Goal: Task Accomplishment & Management: Use online tool/utility

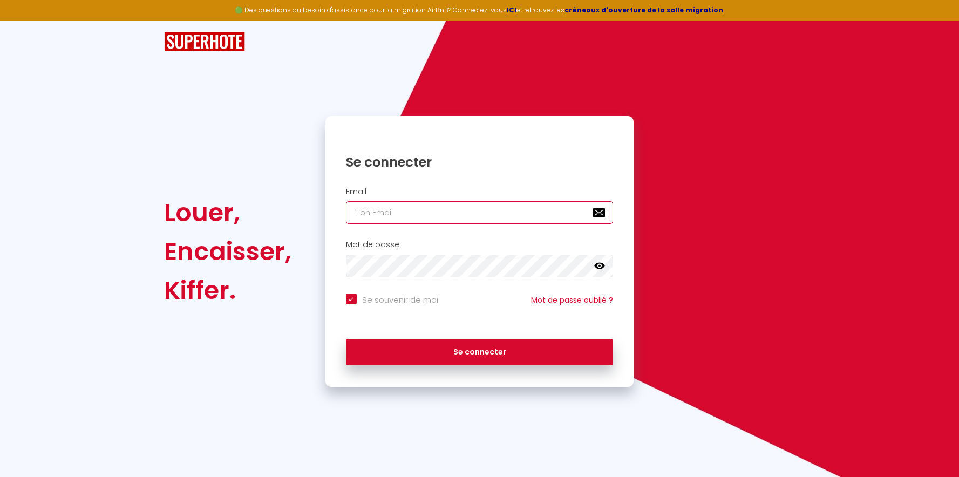
type input "[EMAIL_ADDRESS][DOMAIN_NAME]"
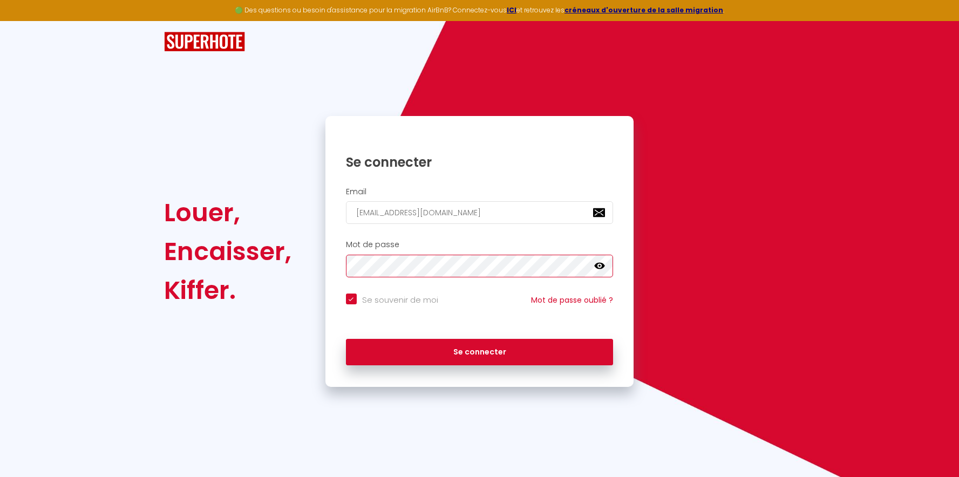
click at [479, 350] on button "Se connecter" at bounding box center [480, 352] width 268 height 27
checkbox input "true"
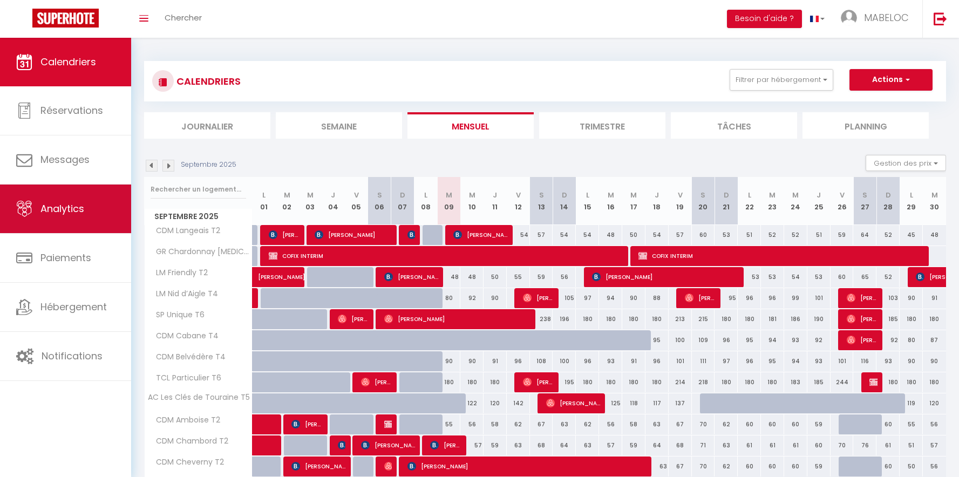
click at [45, 226] on link "Analytics" at bounding box center [65, 209] width 131 height 49
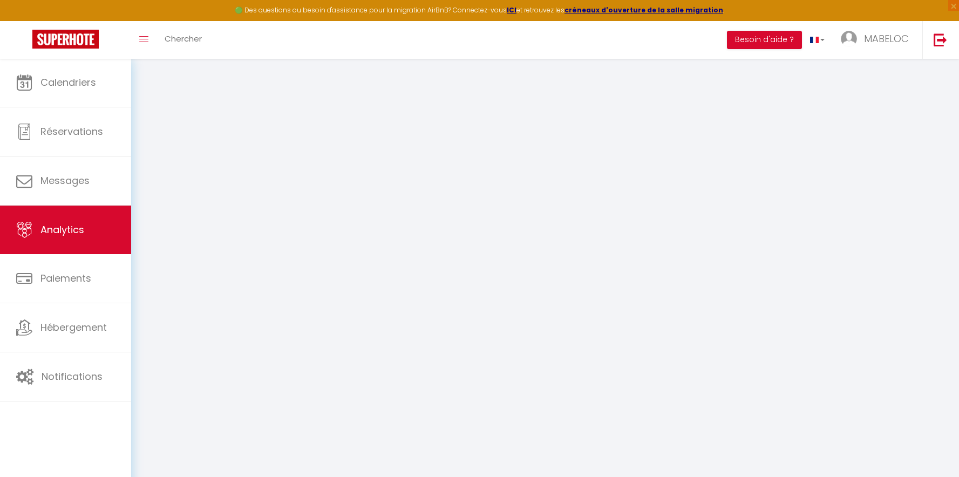
select select "2025"
select select "9"
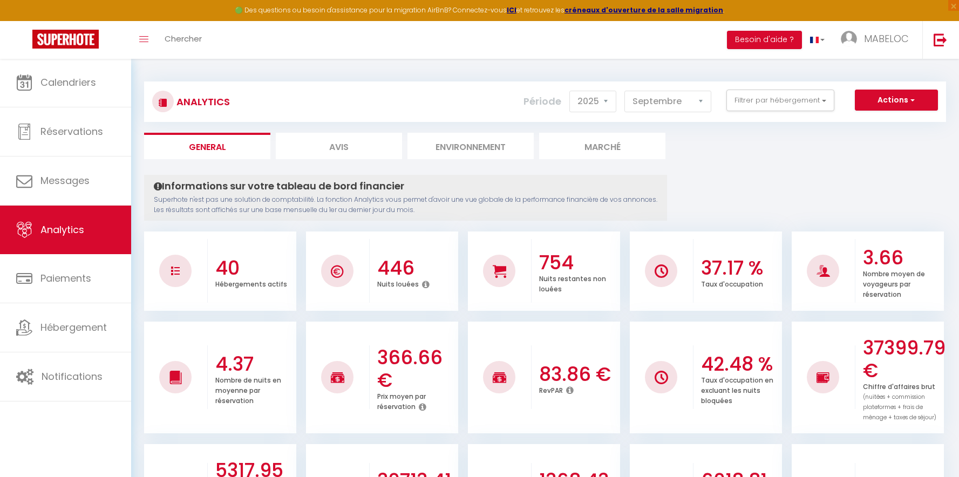
click at [868, 91] on button "Actions" at bounding box center [896, 101] width 83 height 22
click at [709, 156] on ul "General Avis Environnement Marché" at bounding box center [545, 146] width 802 height 26
click at [893, 105] on button "Actions" at bounding box center [896, 101] width 83 height 22
click at [747, 133] on ul "General Avis Environnement Marché" at bounding box center [545, 146] width 802 height 26
click at [769, 88] on div "Analytics Actions Génération SuperConciergerie Génération SuperAnalyzer Générat…" at bounding box center [545, 102] width 802 height 40
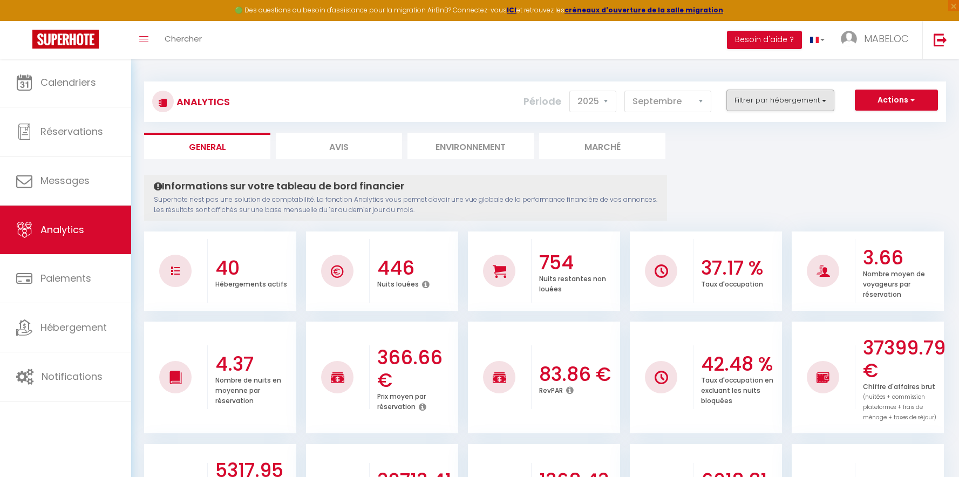
click at [769, 105] on button "Filtrer par hébergement" at bounding box center [781, 101] width 108 height 22
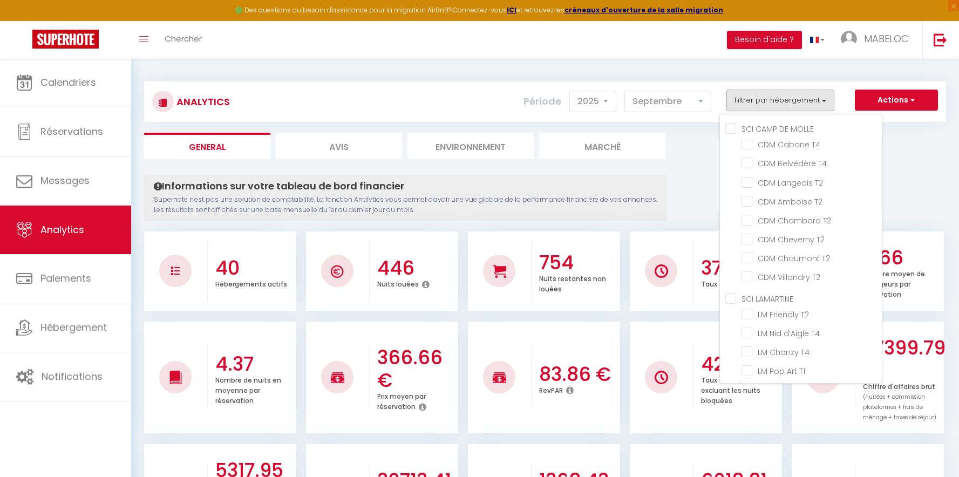
click at [736, 130] on MOLLE "SCI CAMP DE MOLLE" at bounding box center [804, 128] width 157 height 11
checkbox MOLLE "true"
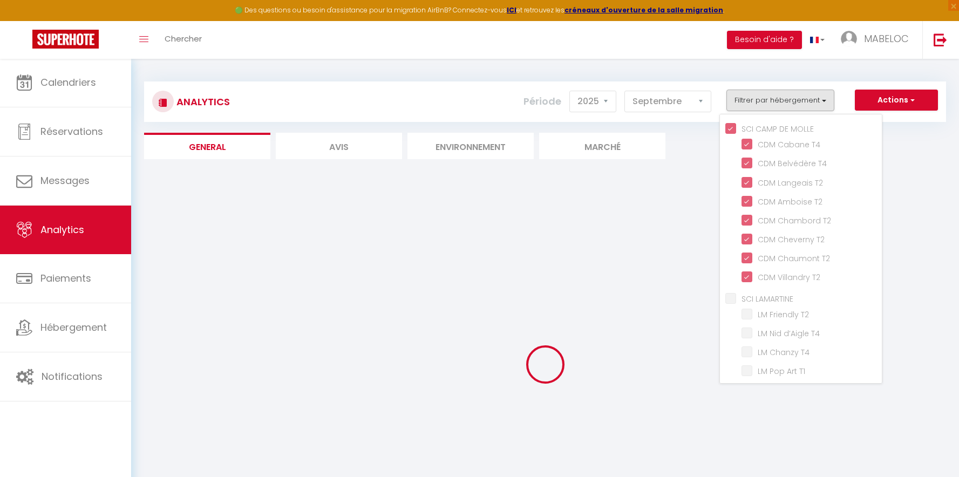
checkbox T4 "true"
checkbox T2 "true"
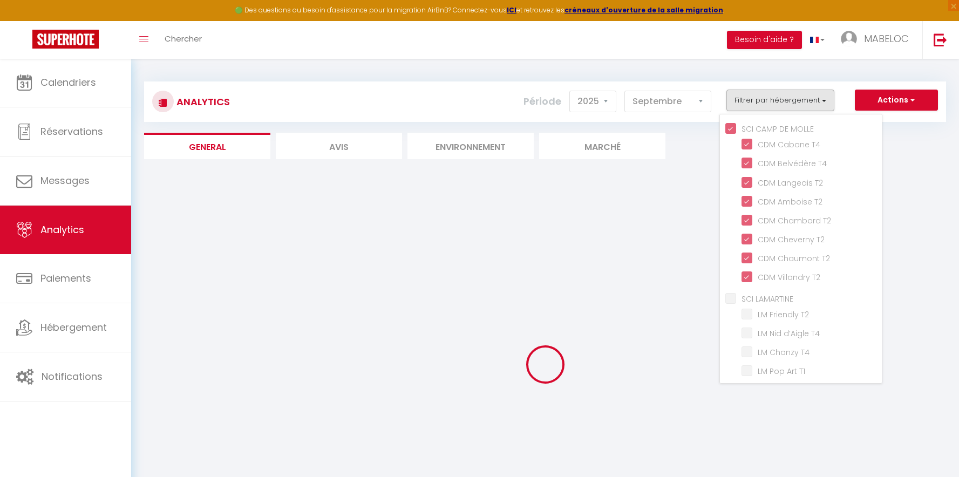
checkbox T2 "true"
checkbox T2 "false"
checkbox T4 "false"
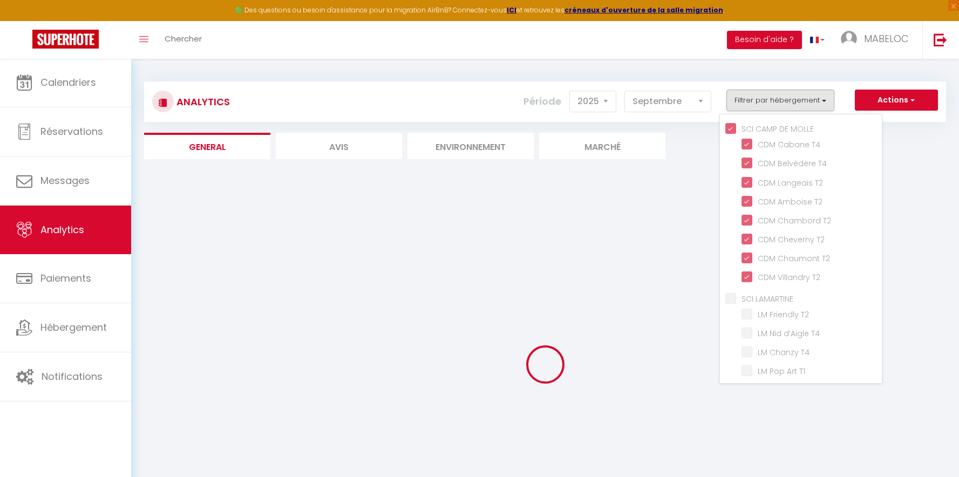
checkbox T4 "false"
checkbox T1 "false"
checkbox T2 "false"
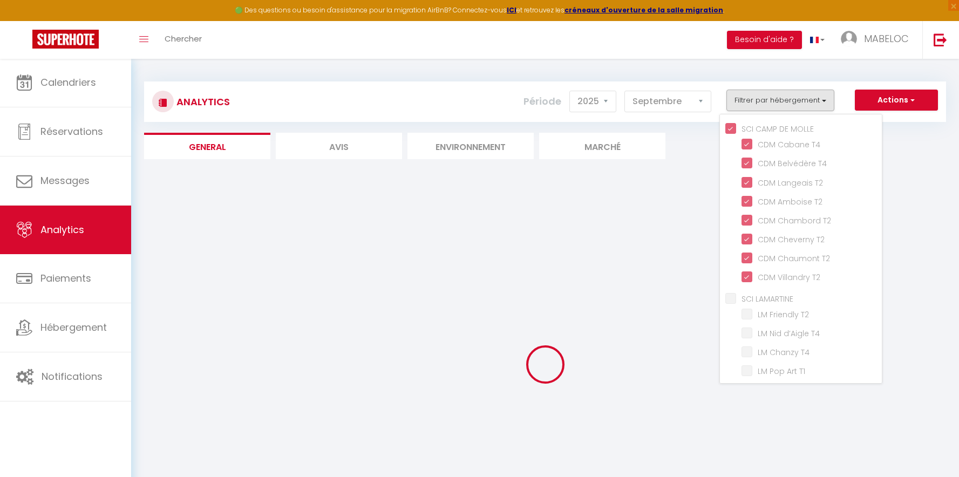
checkbox T2 "false"
checkbox T5 "false"
checkbox T3 "false"
checkbox T2 "false"
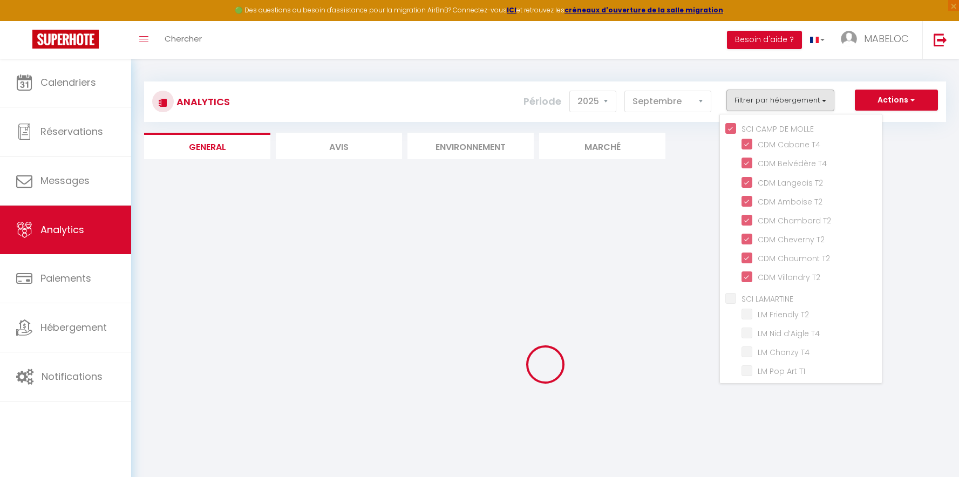
checkbox T2 "false"
checkbox T3 "false"
checkbox T1 "false"
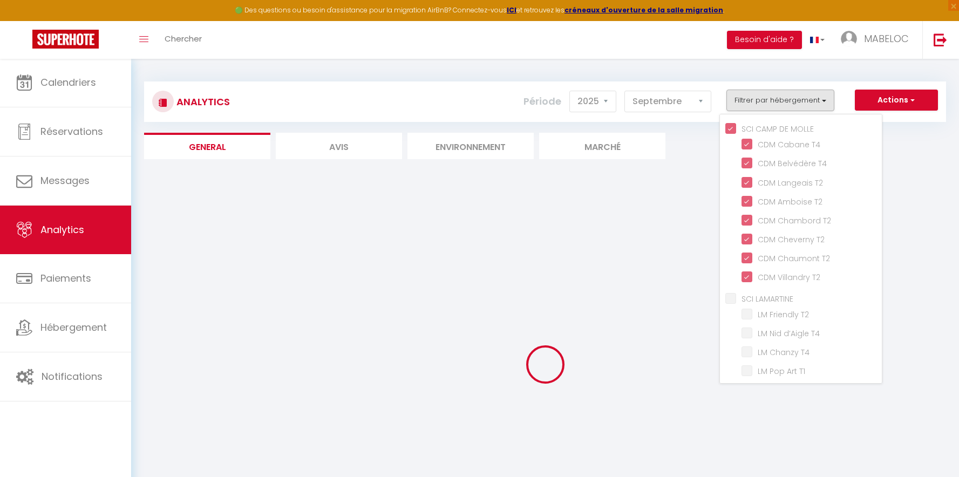
checkbox T3 "false"
checkbox T2 "false"
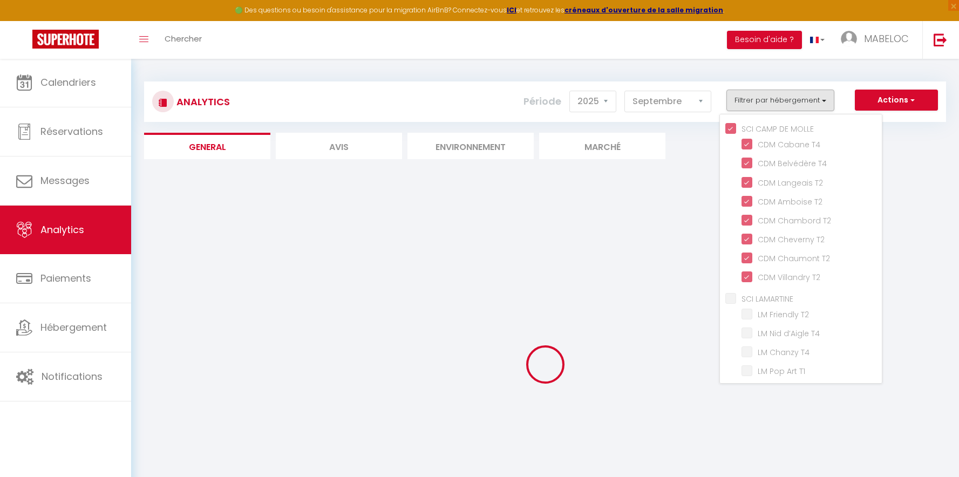
checkbox T2 "false"
checkbox T3 "false"
checkbox T4 "false"
checkbox T3 "false"
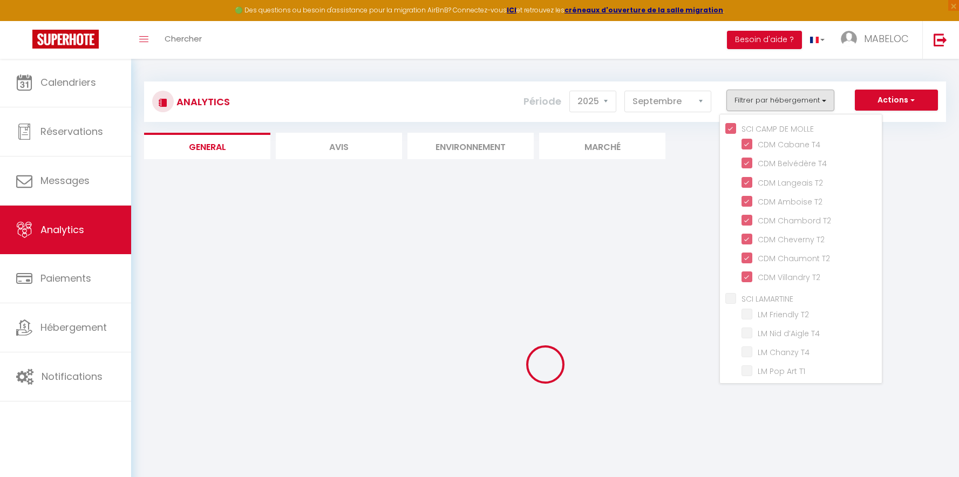
checkbox T2 "false"
checkbox T6 "false"
checkbox T3 "false"
checkbox T6 "false"
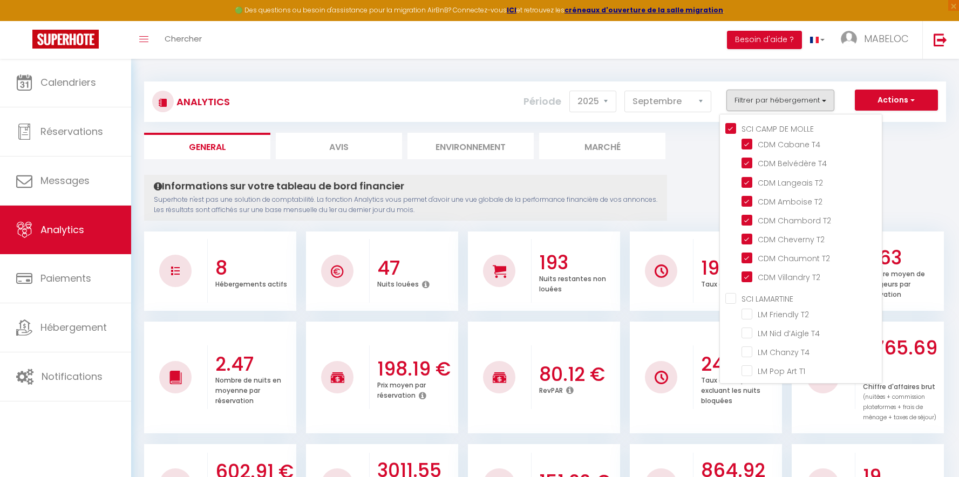
checkbox T2 "false"
checkbox T4 "false"
checkbox T1 "false"
checkbox T2 "false"
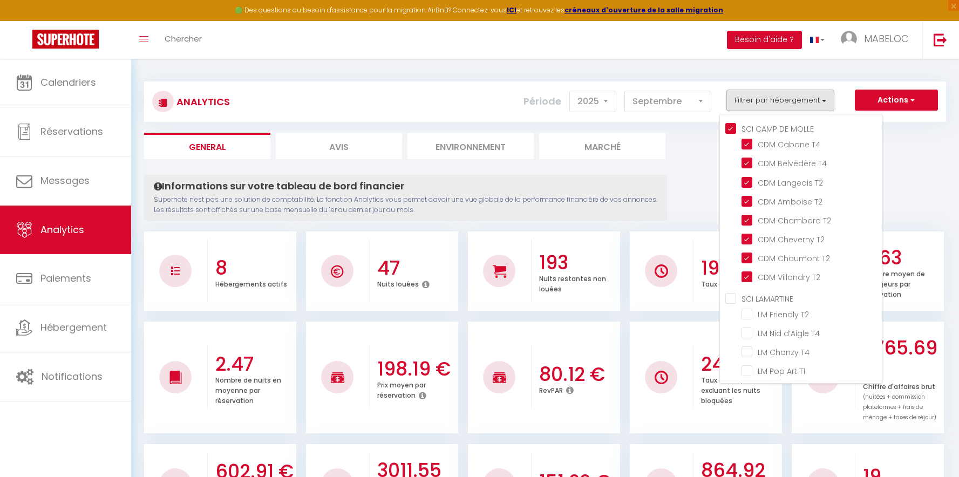
checkbox T2 "false"
checkbox T5 "false"
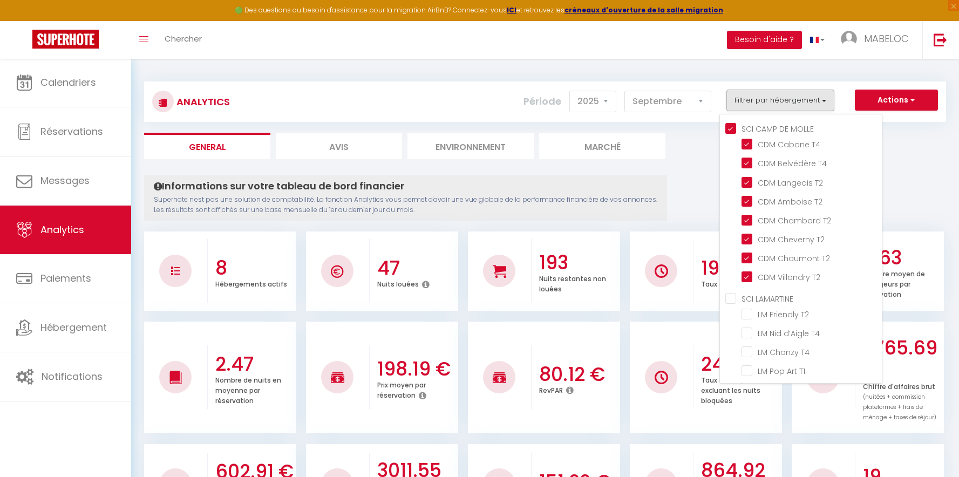
checkbox T3 "false"
checkbox T2 "false"
checkbox T3 "false"
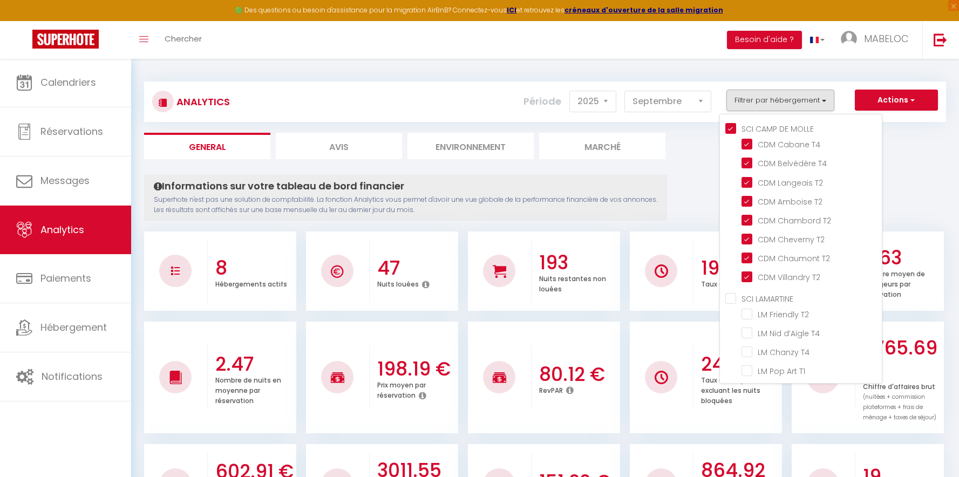
checkbox T1 "false"
checkbox T3 "false"
checkbox T2 "false"
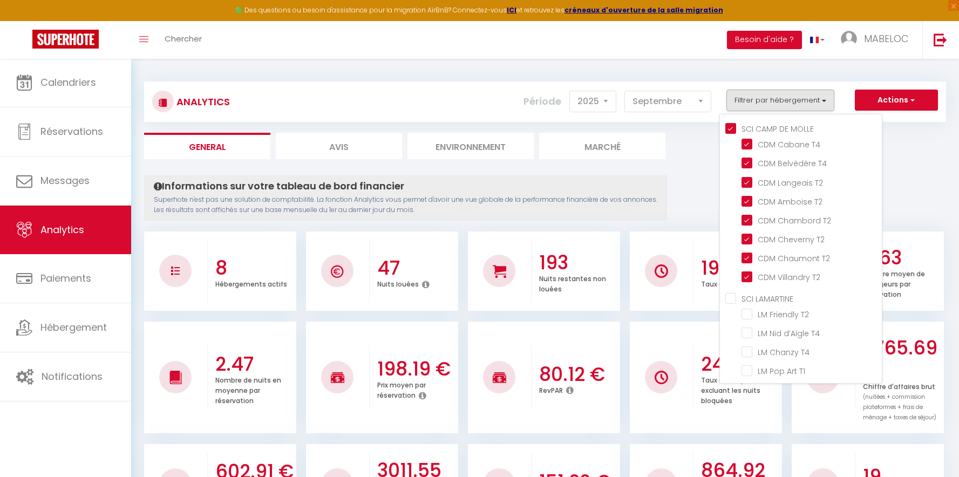
checkbox T2 "false"
checkbox T3 "false"
checkbox T4 "false"
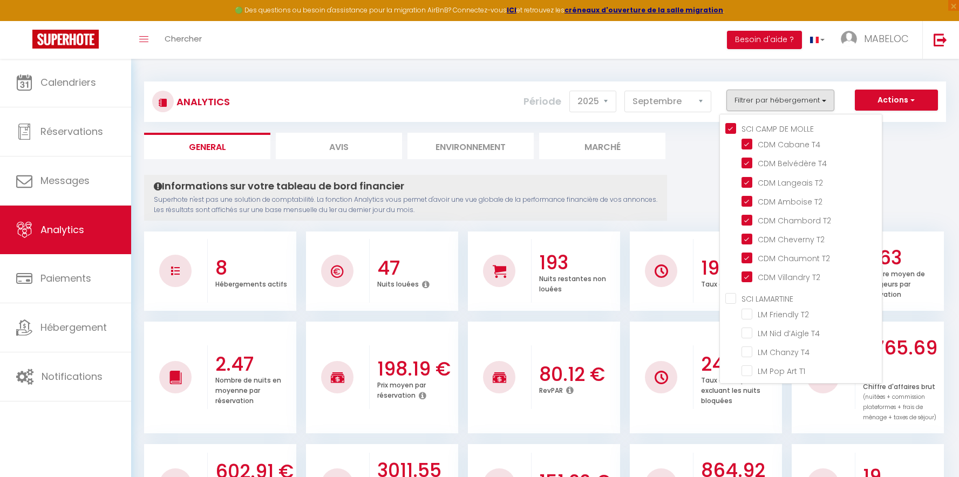
checkbox T3 "false"
checkbox T2 "false"
checkbox T6 "false"
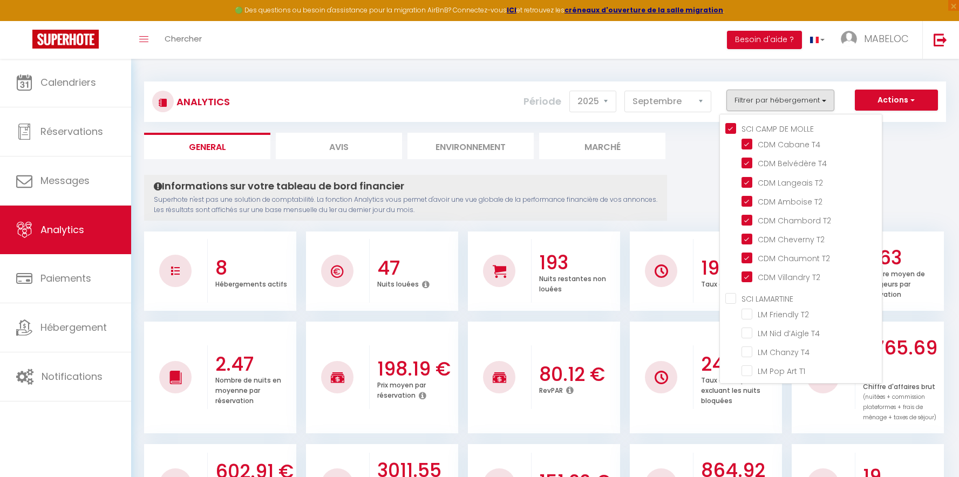
checkbox T3 "false"
checkbox T6 "false"
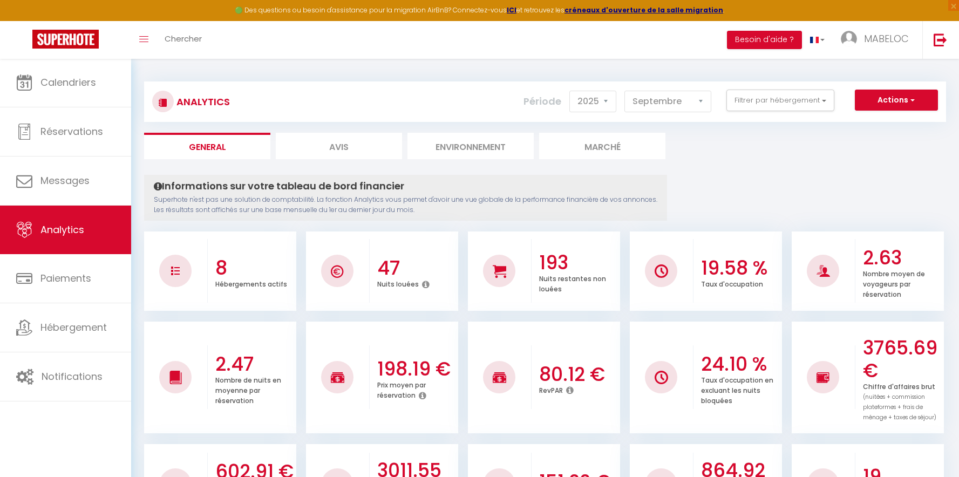
click at [349, 152] on li "Avis" at bounding box center [339, 146] width 126 height 26
select select "2025"
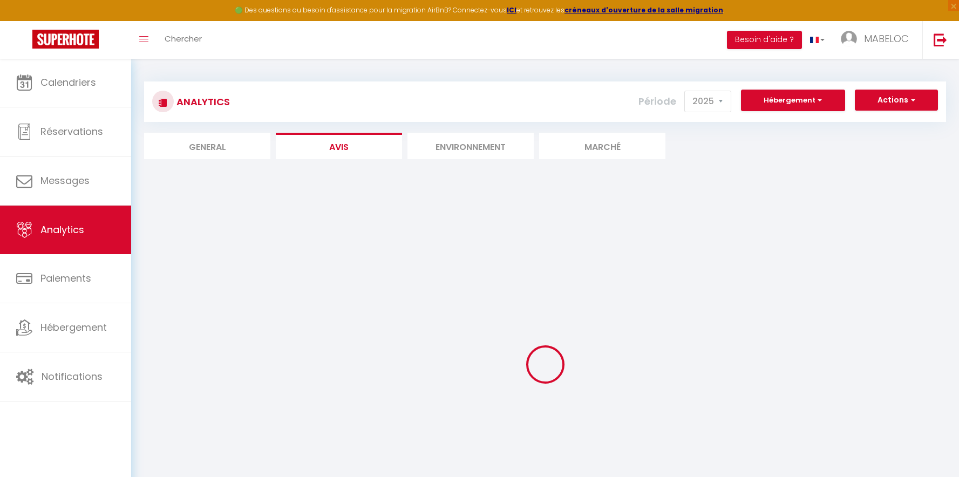
click at [242, 143] on li "General" at bounding box center [207, 146] width 126 height 26
select select "2025"
select select "9"
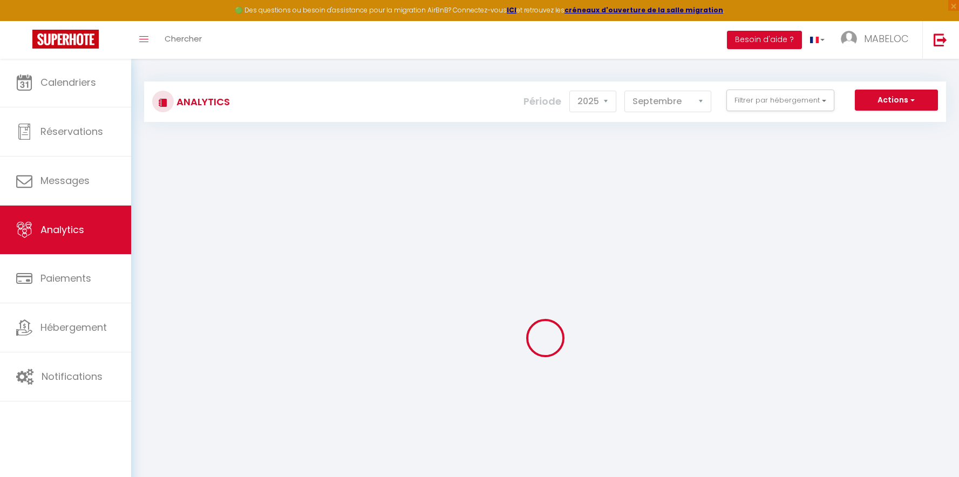
click at [884, 101] on button "Actions" at bounding box center [896, 101] width 83 height 22
click at [893, 98] on button "Actions" at bounding box center [896, 101] width 83 height 22
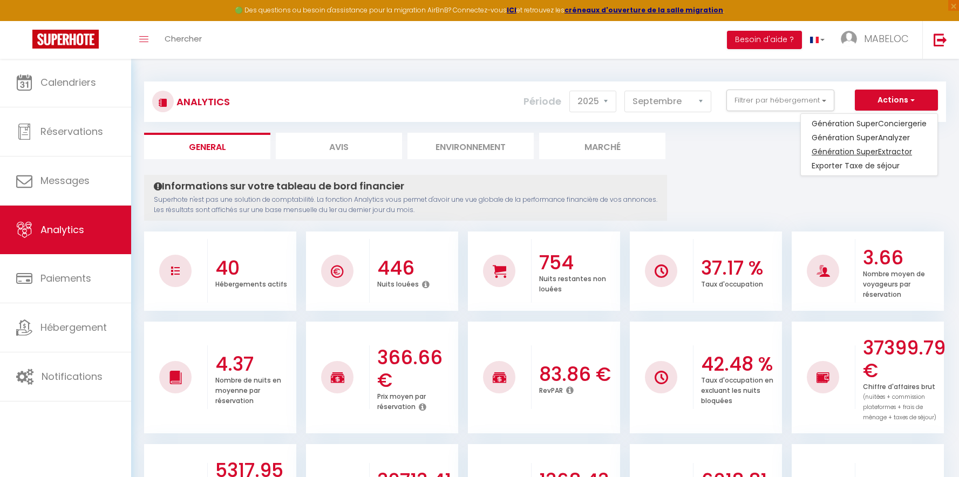
click at [859, 146] on link "Génération SuperExtractor" at bounding box center [869, 152] width 137 height 14
type input "[EMAIL_ADDRESS][DOMAIN_NAME]"
select select
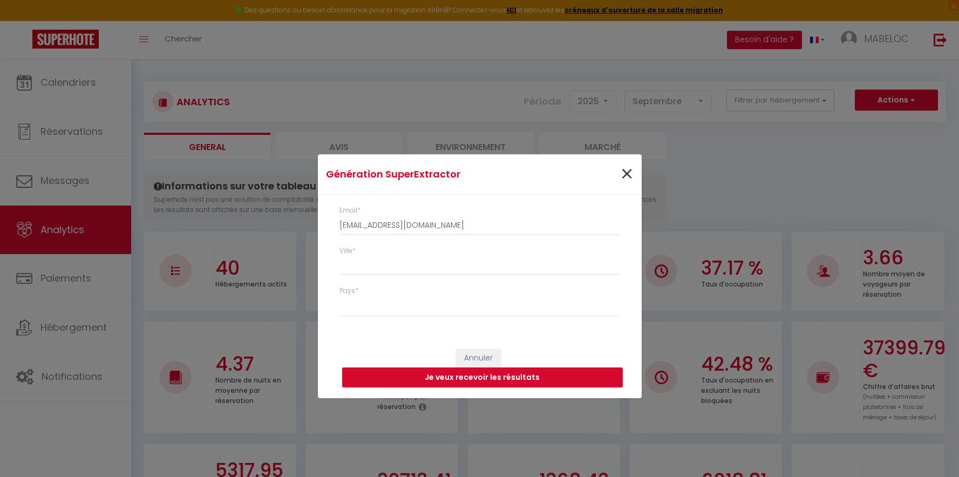
click at [628, 172] on span "×" at bounding box center [626, 174] width 13 height 32
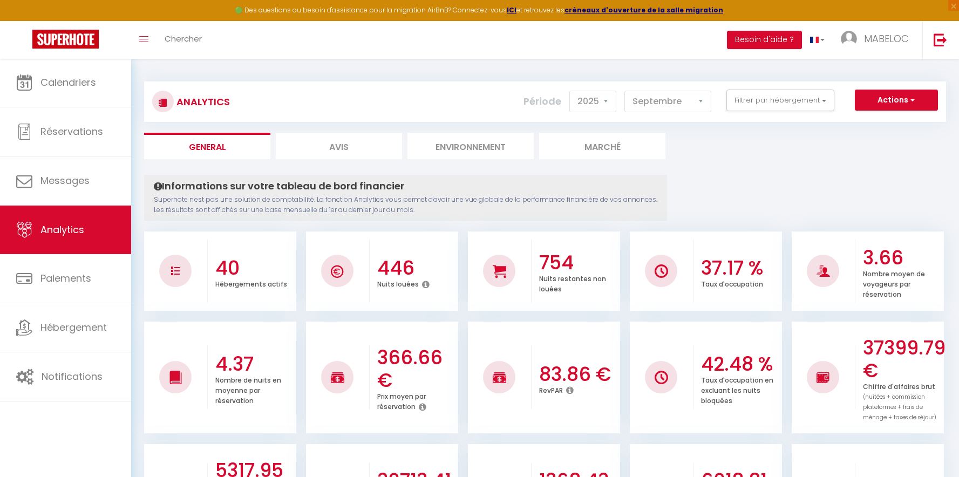
click at [870, 106] on button "Actions" at bounding box center [896, 101] width 83 height 22
click at [864, 126] on link "Génération SuperConciergerie" at bounding box center [869, 124] width 137 height 14
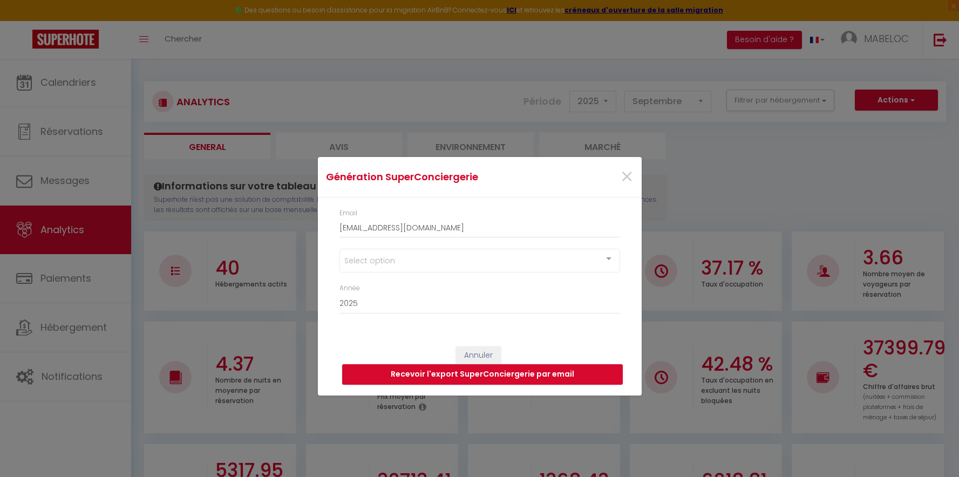
click at [474, 264] on div "Select option" at bounding box center [480, 261] width 281 height 24
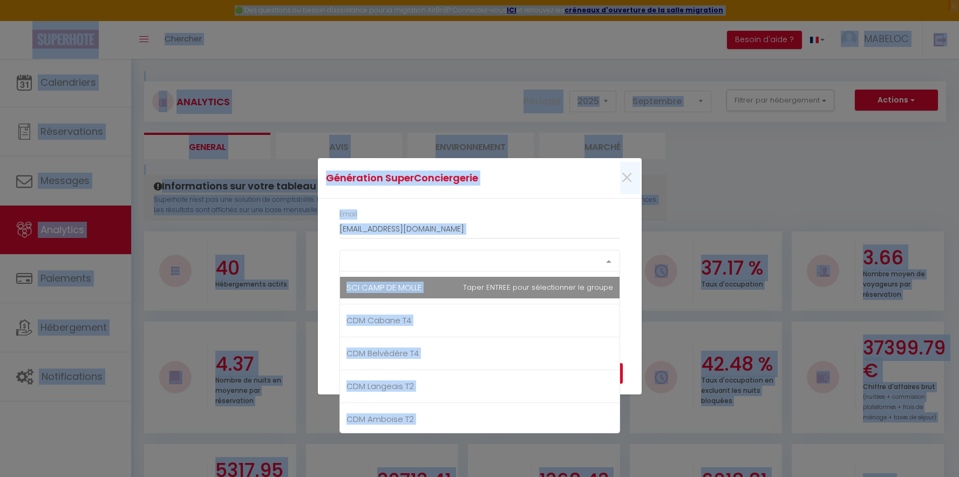
click at [499, 272] on div "Select option SCI CAMP DE MOLLE CDM Cabane T4 CDM Belvédère T4 CDM Langeais T2 …" at bounding box center [480, 261] width 281 height 22
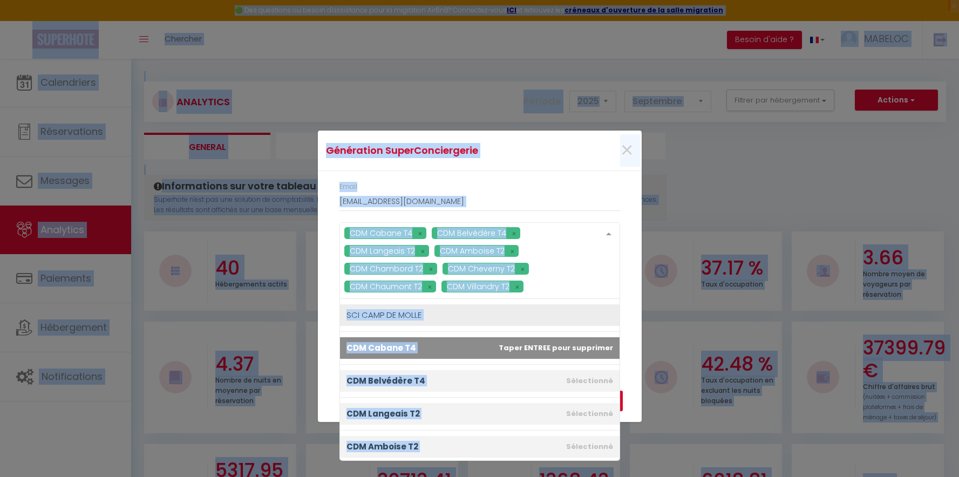
click at [508, 343] on span "CDM Cabane T4" at bounding box center [480, 348] width 280 height 22
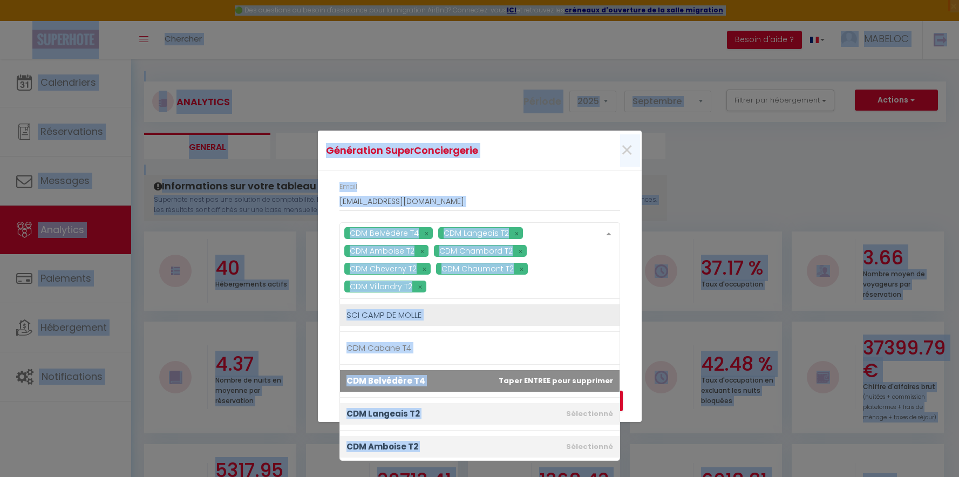
click at [585, 382] on span "CDM Belvédère T4" at bounding box center [480, 381] width 280 height 22
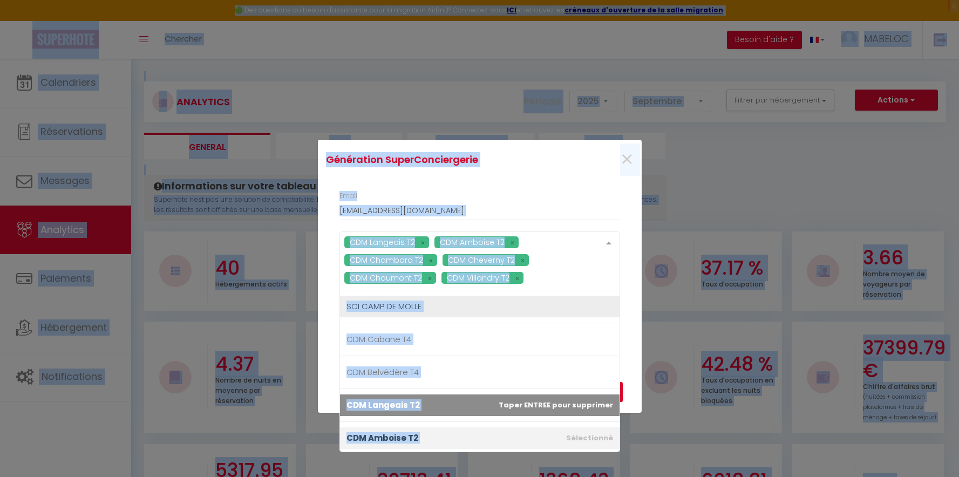
click at [585, 412] on span "CDM Langeais T2" at bounding box center [480, 406] width 280 height 22
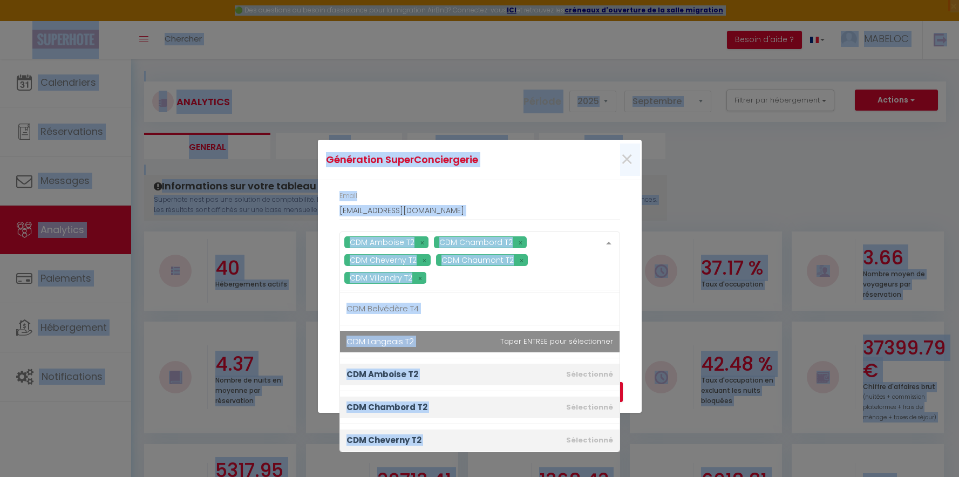
scroll to position [65, 0]
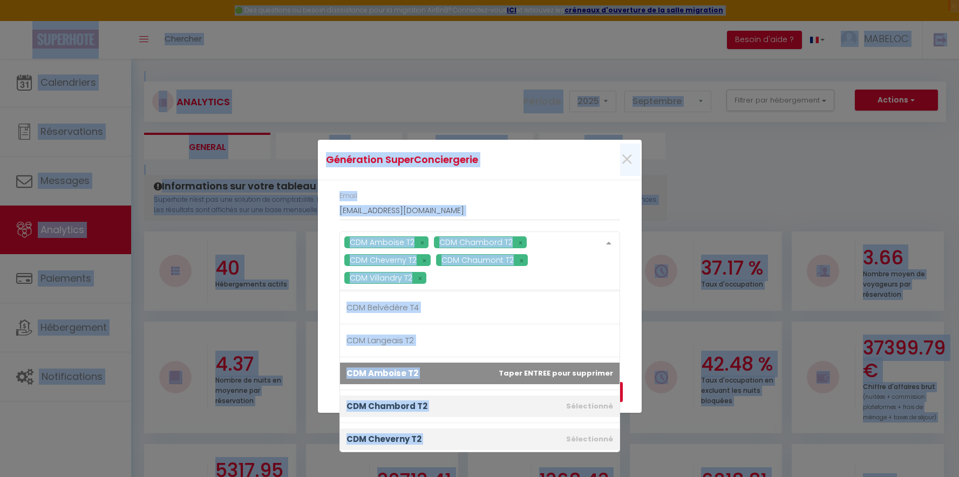
click at [583, 367] on span "CDM Amboise T2" at bounding box center [480, 374] width 280 height 22
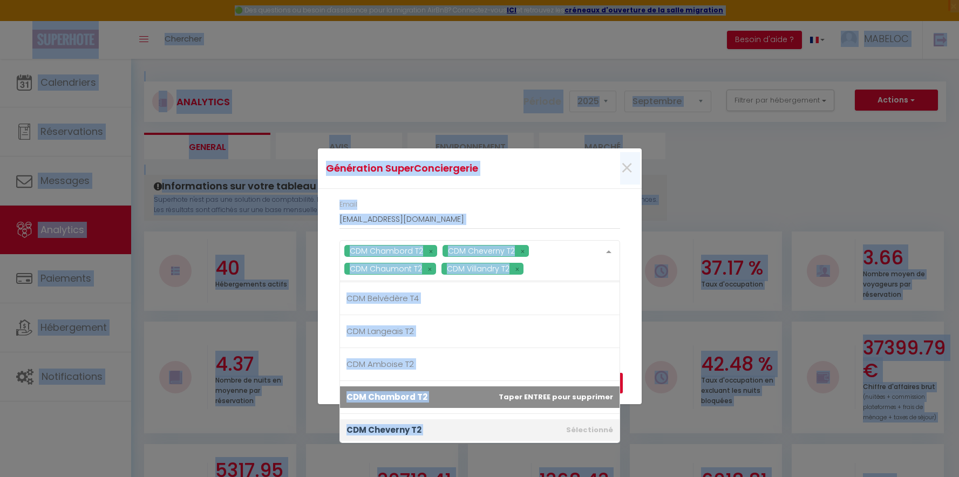
click at [583, 400] on span "CDM Chambord T2" at bounding box center [480, 398] width 280 height 22
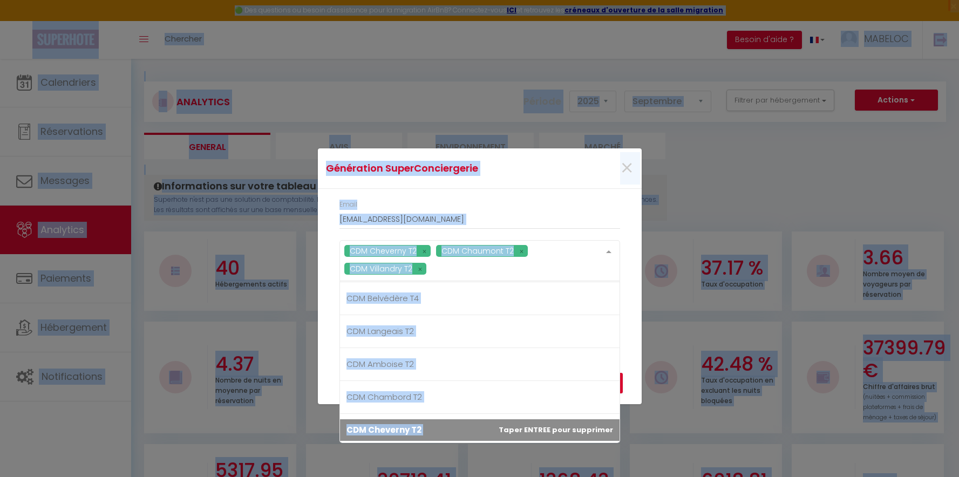
click at [583, 434] on span "CDM Cheverny T2" at bounding box center [480, 431] width 280 height 22
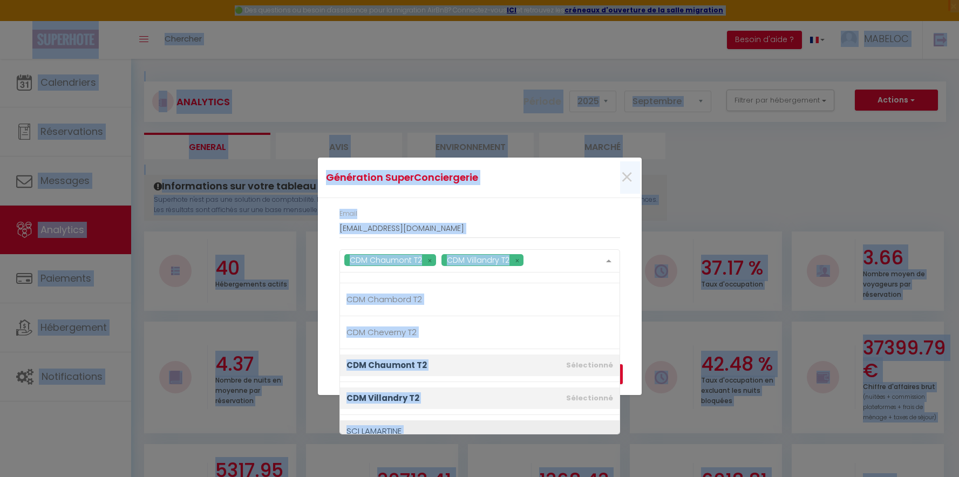
scroll to position [156, 0]
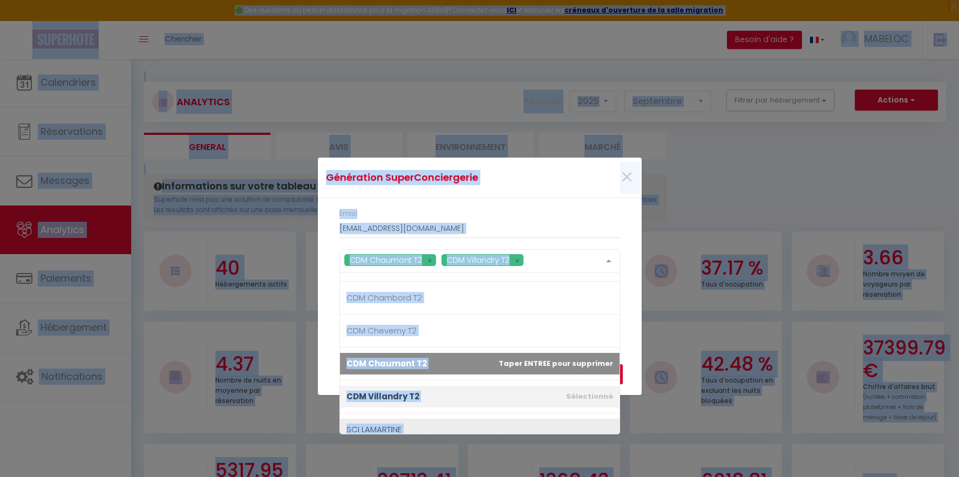
click at [582, 367] on span "CDM Chaumont T2" at bounding box center [480, 364] width 280 height 22
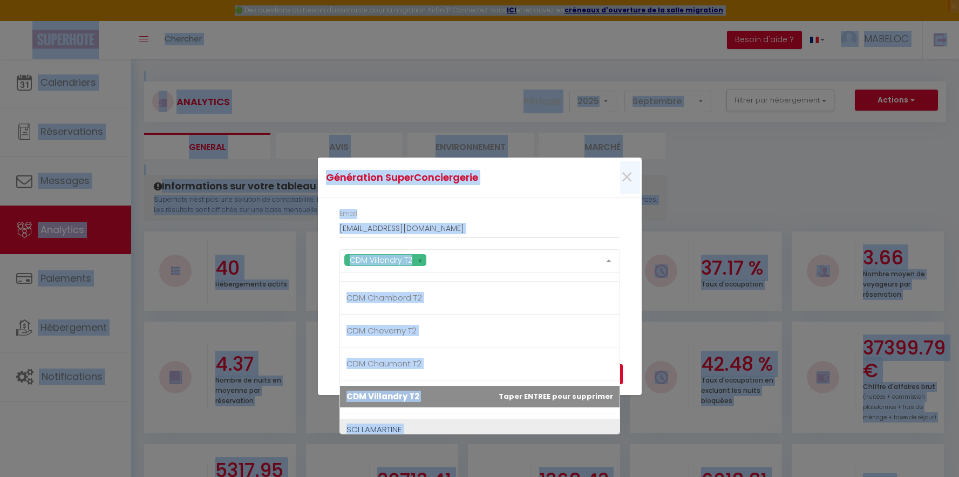
click at [582, 389] on span "CDM Villandry T2" at bounding box center [480, 397] width 280 height 22
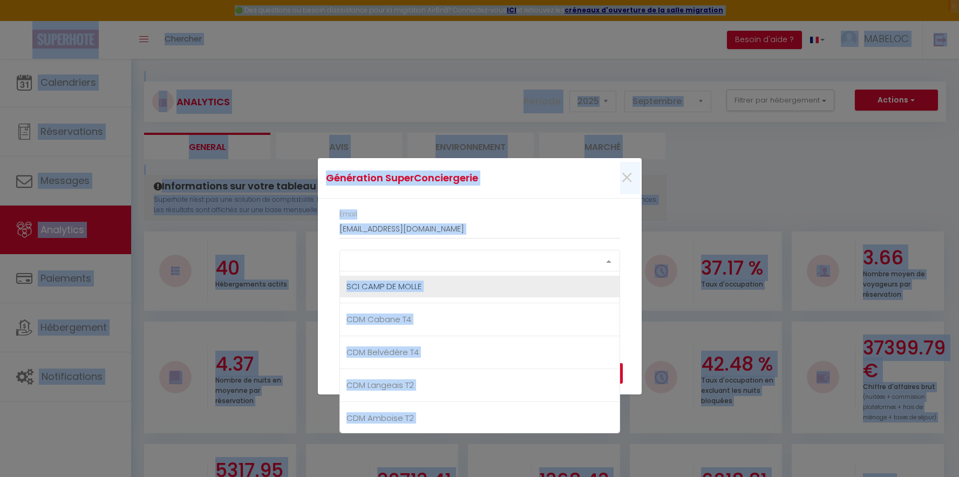
scroll to position [0, 0]
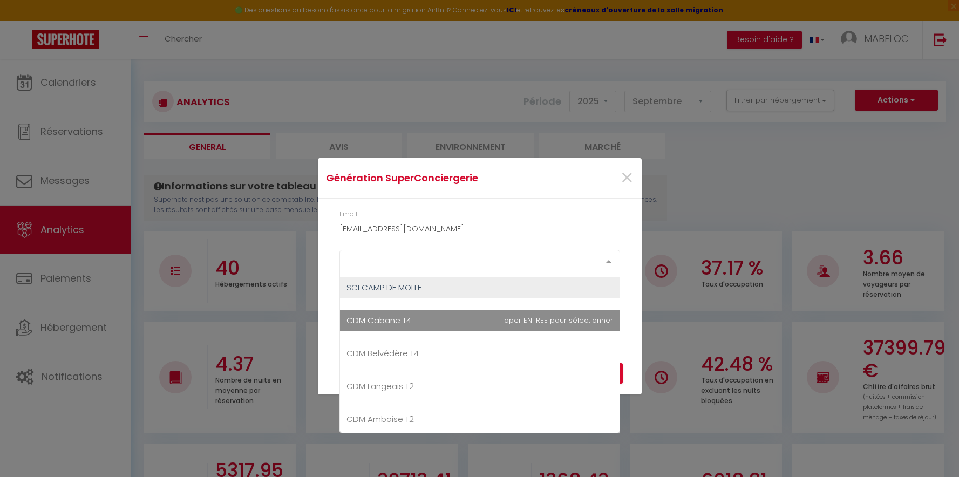
click at [471, 214] on div "Email [EMAIL_ADDRESS][DOMAIN_NAME]" at bounding box center [480, 224] width 281 height 30
click at [425, 256] on div "Select option" at bounding box center [480, 261] width 281 height 22
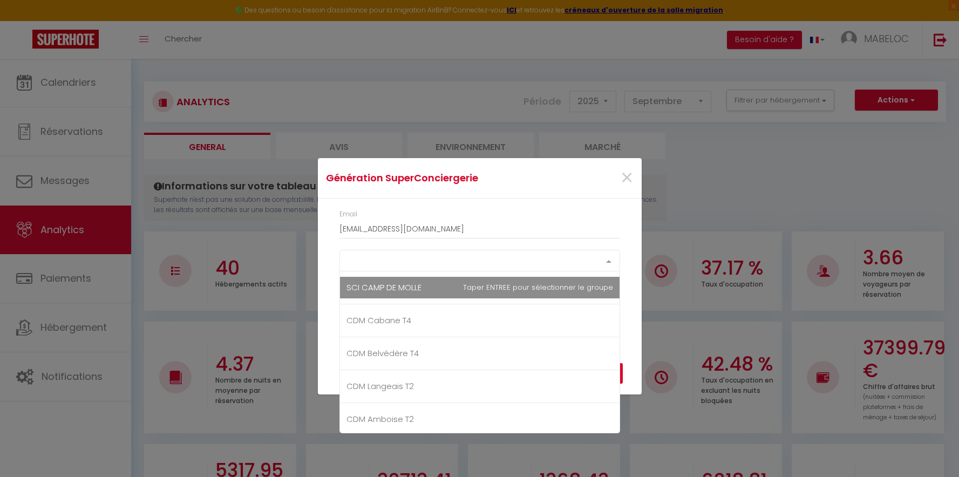
click at [517, 272] on div "Select option SCI CAMP DE MOLLE CDM Cabane T4 CDM Belvédère T4 CDM Langeais T2 …" at bounding box center [480, 261] width 281 height 22
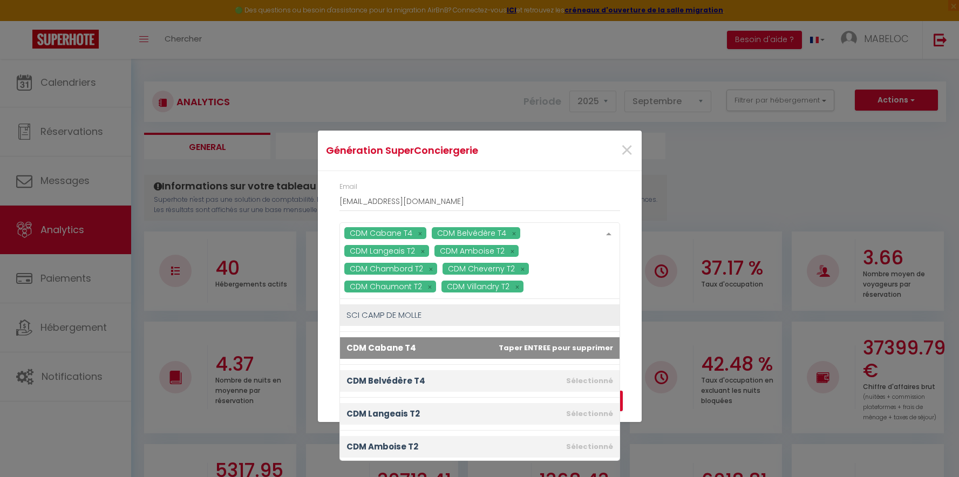
click at [587, 355] on span "CDM Cabane T4" at bounding box center [480, 348] width 280 height 22
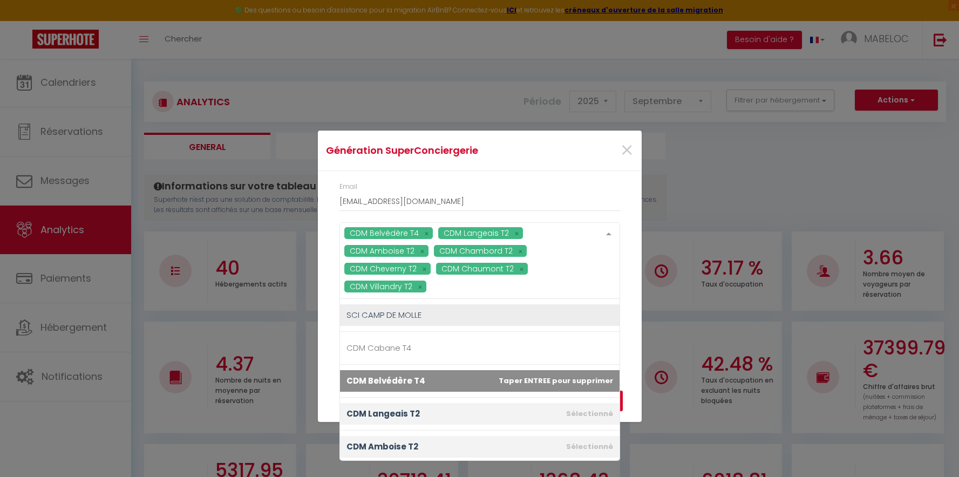
click at [587, 381] on span "CDM Belvédère T4" at bounding box center [480, 381] width 280 height 22
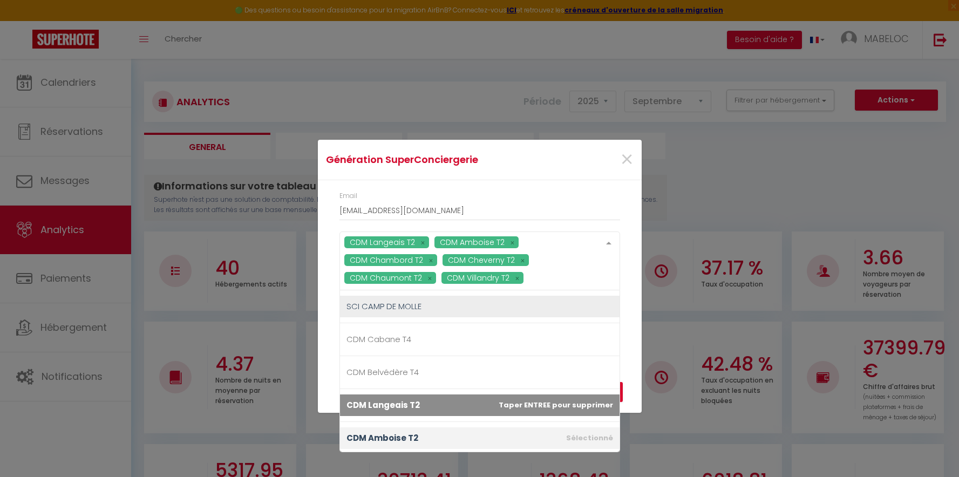
click at [586, 395] on span "CDM Langeais T2" at bounding box center [480, 406] width 280 height 22
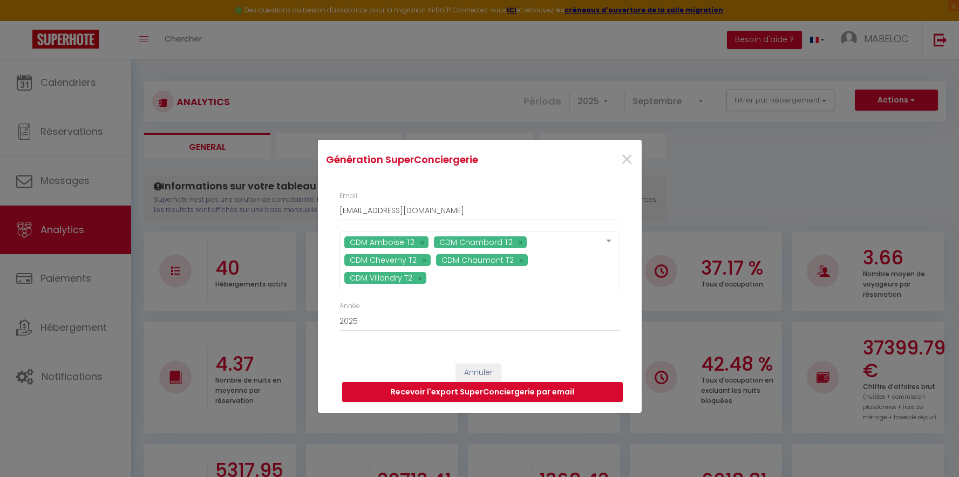
click at [606, 244] on div at bounding box center [609, 242] width 22 height 21
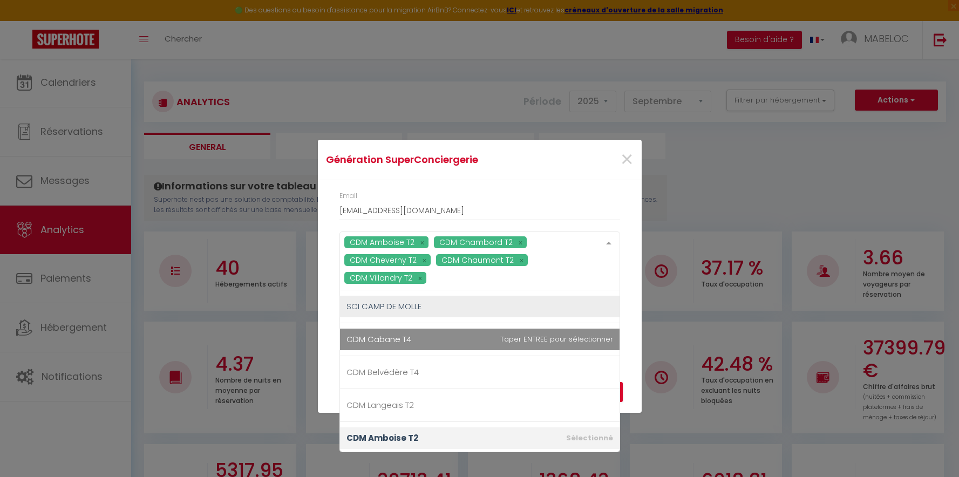
click at [606, 244] on div at bounding box center [609, 242] width 22 height 21
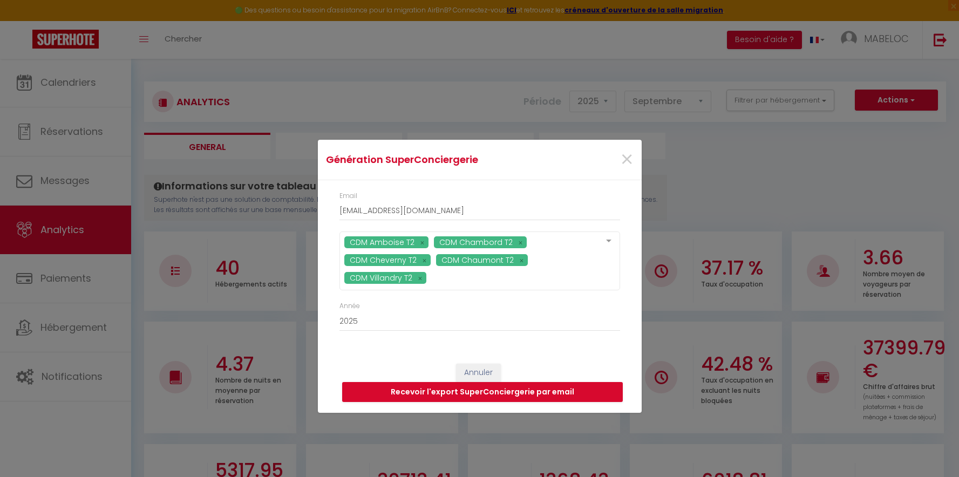
click at [606, 244] on div at bounding box center [609, 242] width 22 height 21
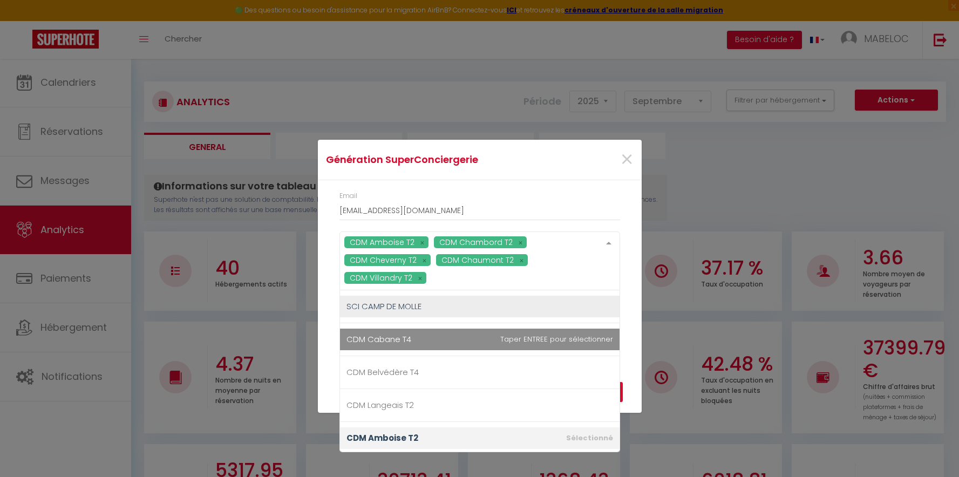
click at [533, 342] on span "CDM Cabane T4" at bounding box center [480, 340] width 280 height 22
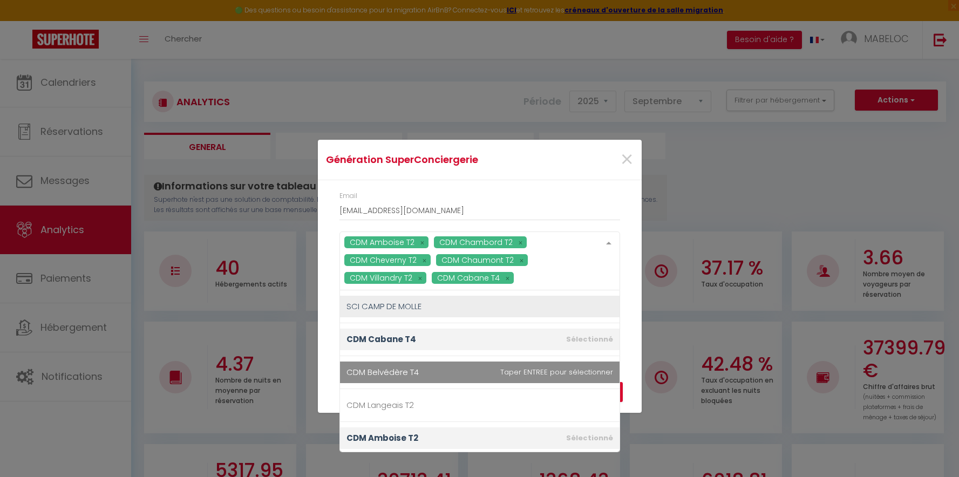
click at [545, 371] on span "CDM Belvédère T4" at bounding box center [480, 373] width 280 height 22
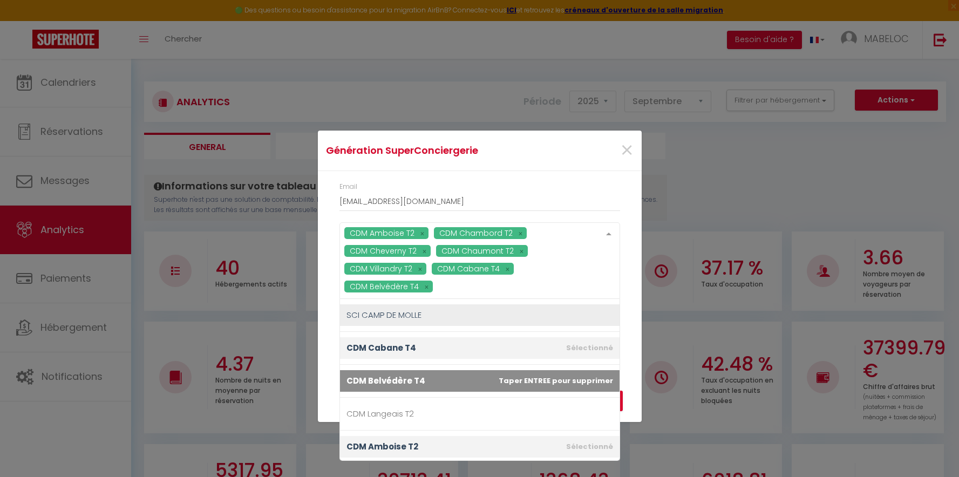
click at [556, 402] on li "CDM Langeais T2" at bounding box center [480, 414] width 280 height 33
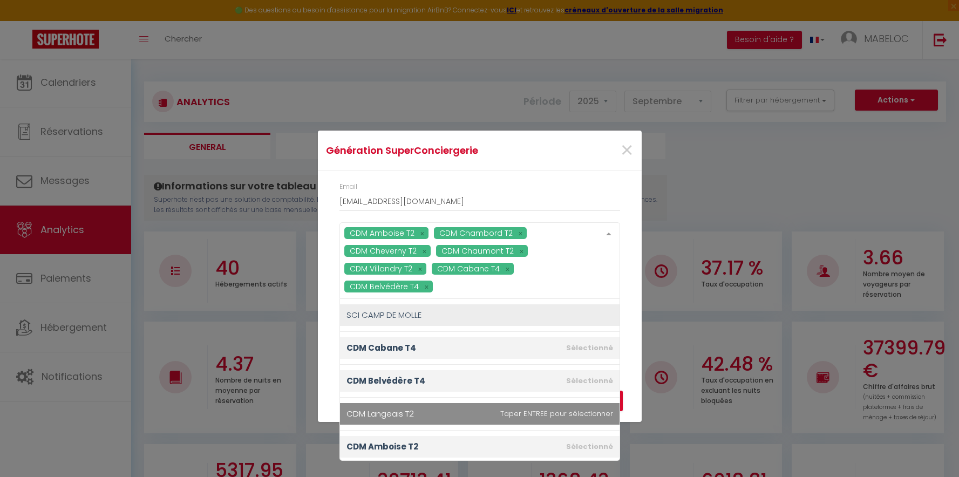
click at [565, 418] on span "CDM Langeais T2" at bounding box center [480, 414] width 280 height 22
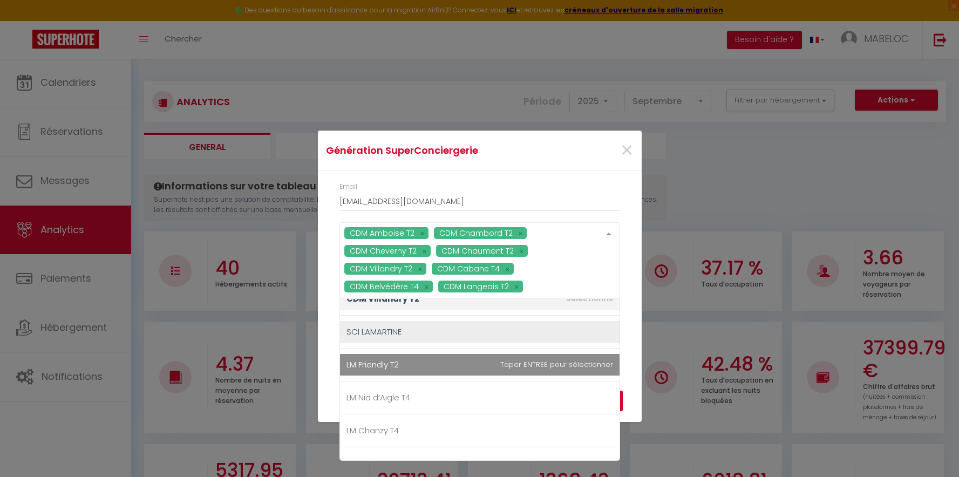
scroll to position [282, 0]
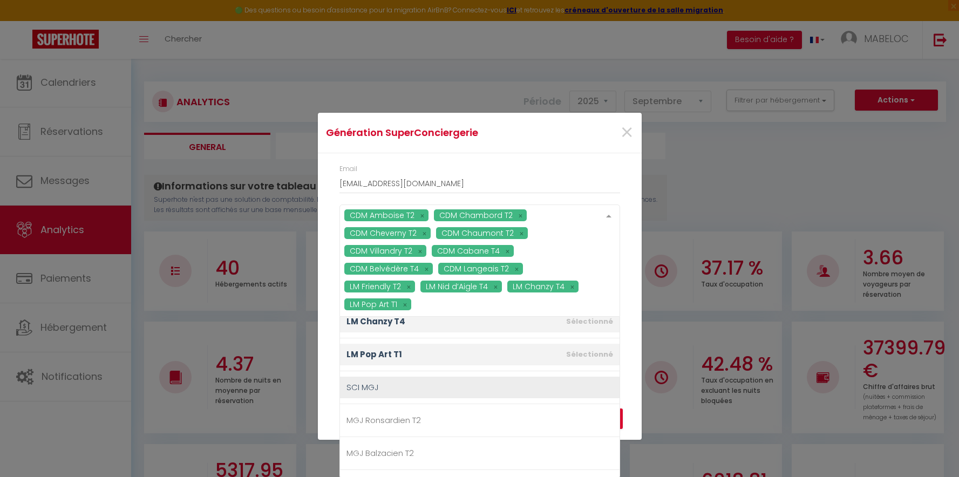
scroll to position [409, 0]
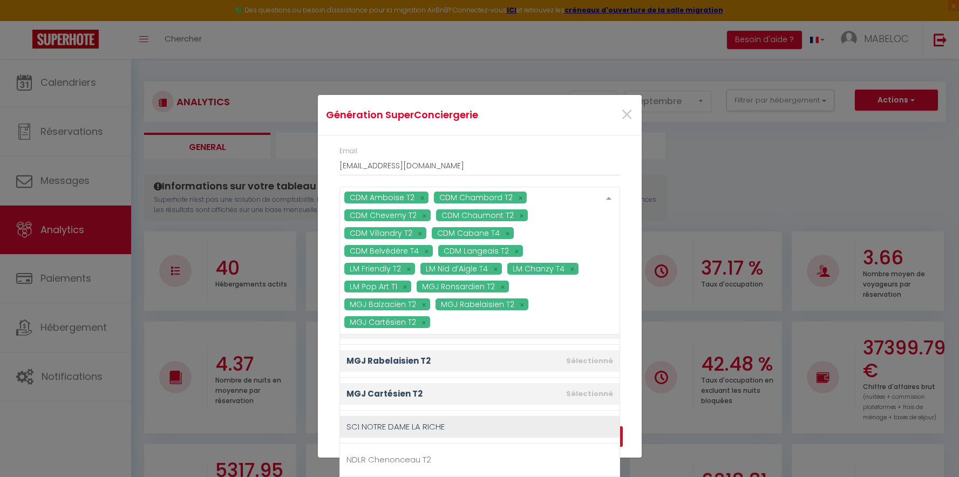
scroll to position [550, 0]
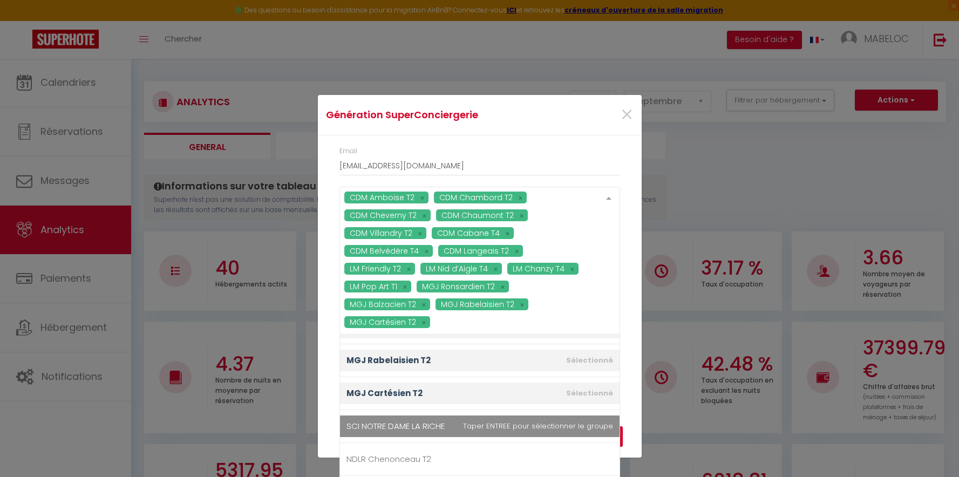
click at [577, 425] on span "SCI NOTRE DAME LA RICHE" at bounding box center [480, 427] width 280 height 22
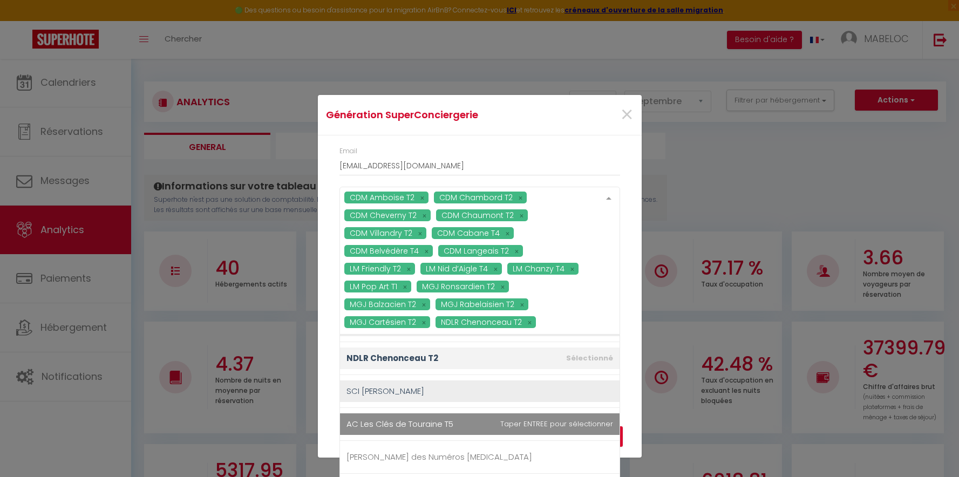
scroll to position [653, 0]
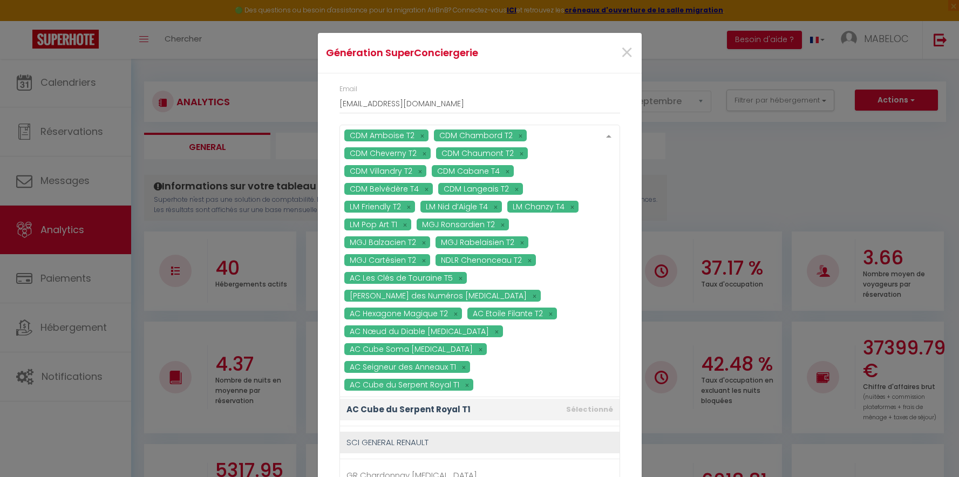
scroll to position [962, 0]
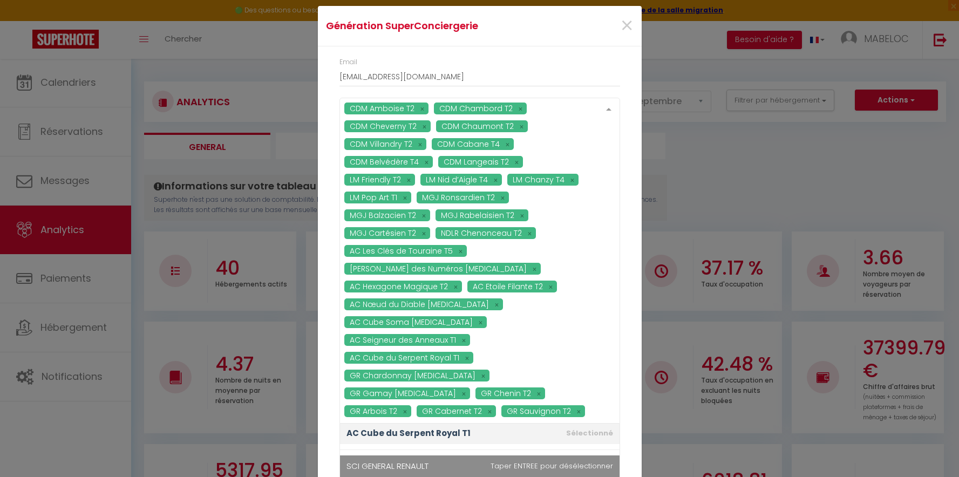
click at [564, 450] on li "SCI GENERAL RENAULT" at bounding box center [480, 466] width 280 height 33
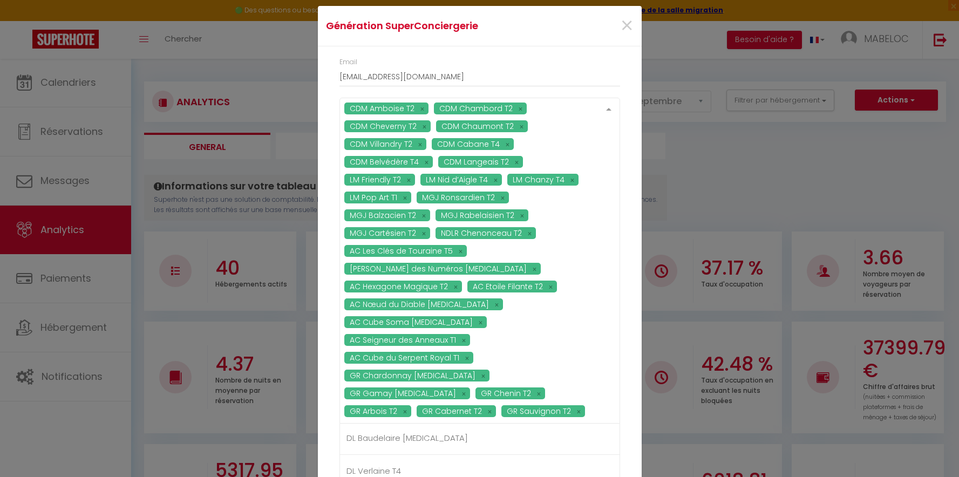
scroll to position [1254, 0]
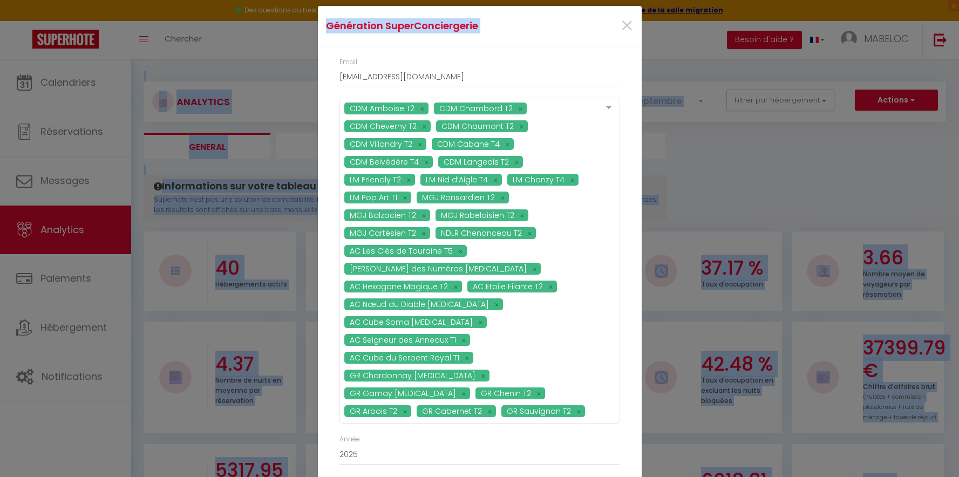
drag, startPoint x: 573, startPoint y: 46, endPoint x: 562, endPoint y: -6, distance: 53.1
click at [562, 0] on html "🟢 Des questions ou besoin d'assistance pour la migration AirBnB? Connectez-vous…" at bounding box center [479, 238] width 959 height 477
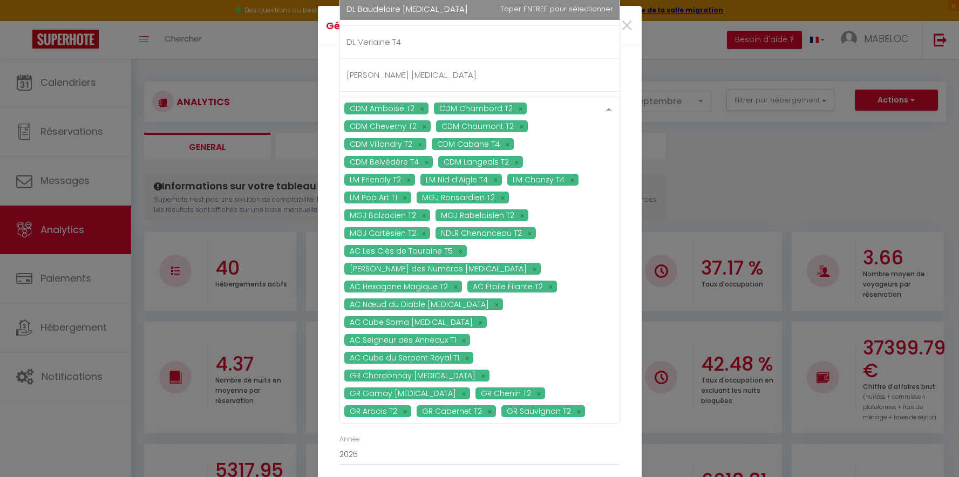
click at [608, 119] on div at bounding box center [609, 108] width 22 height 21
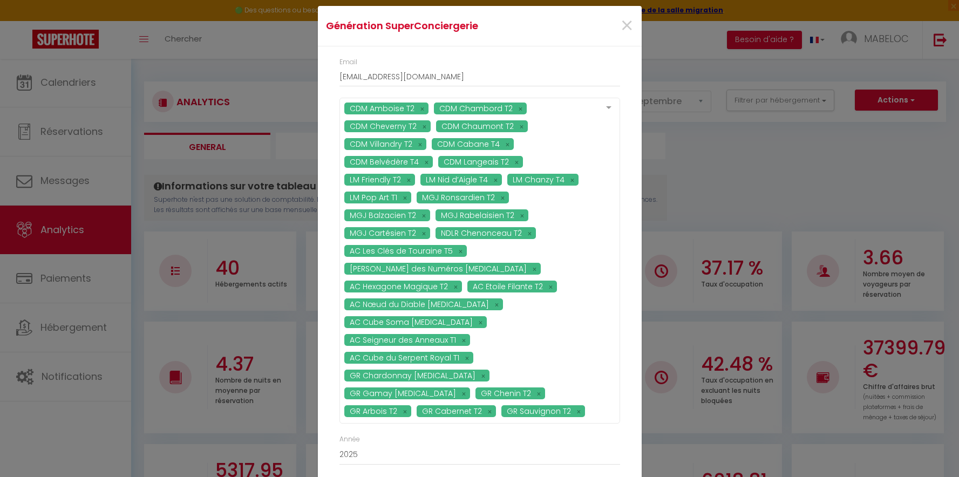
click at [608, 119] on div at bounding box center [609, 108] width 22 height 21
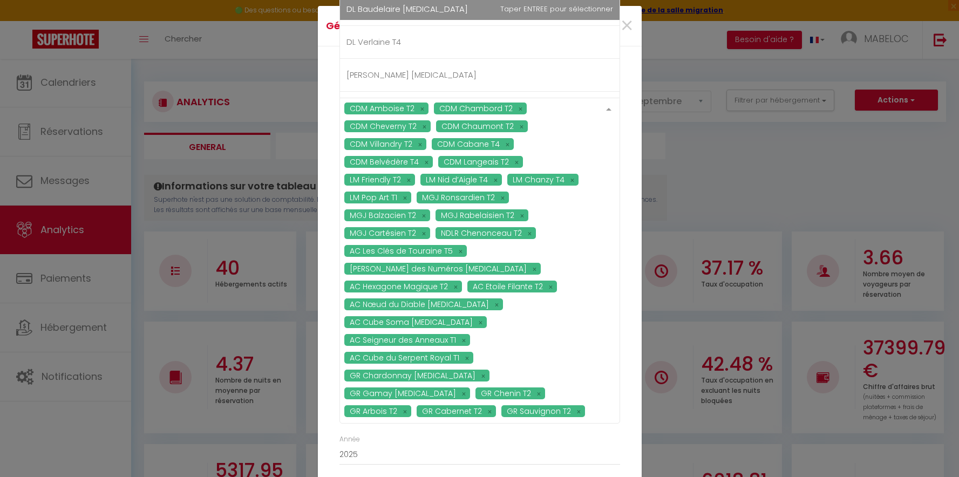
click at [570, 20] on span "DL Baudelaire [MEDICAL_DATA]" at bounding box center [480, 9] width 280 height 22
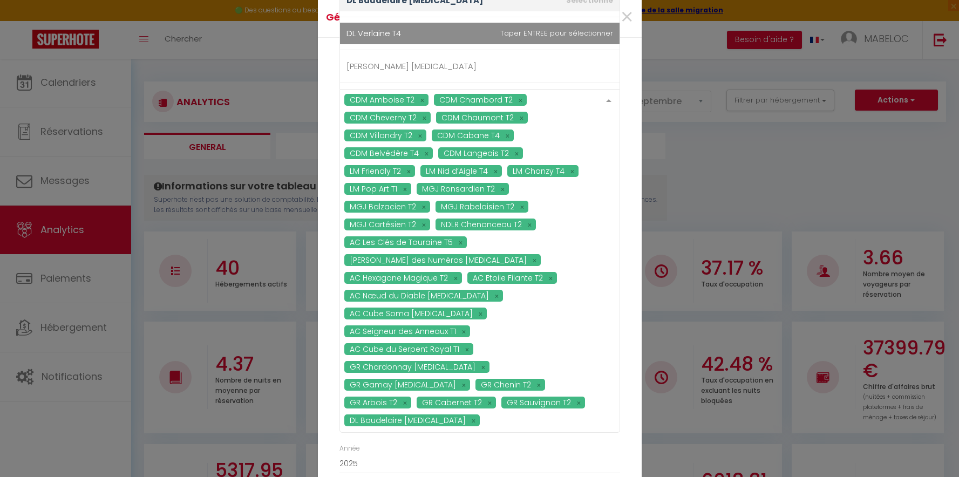
click at [555, 44] on span "DL Verlaine T4" at bounding box center [480, 34] width 280 height 22
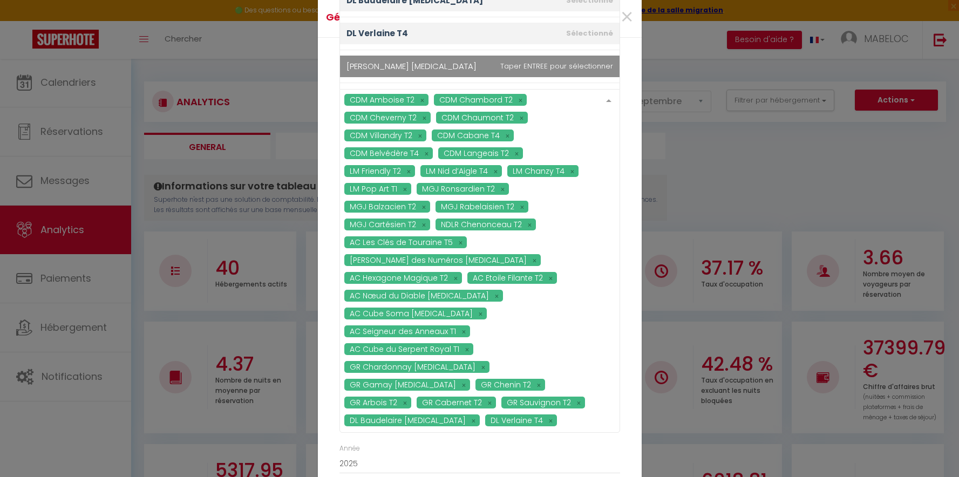
click at [554, 77] on span "[PERSON_NAME] [MEDICAL_DATA]" at bounding box center [480, 67] width 280 height 22
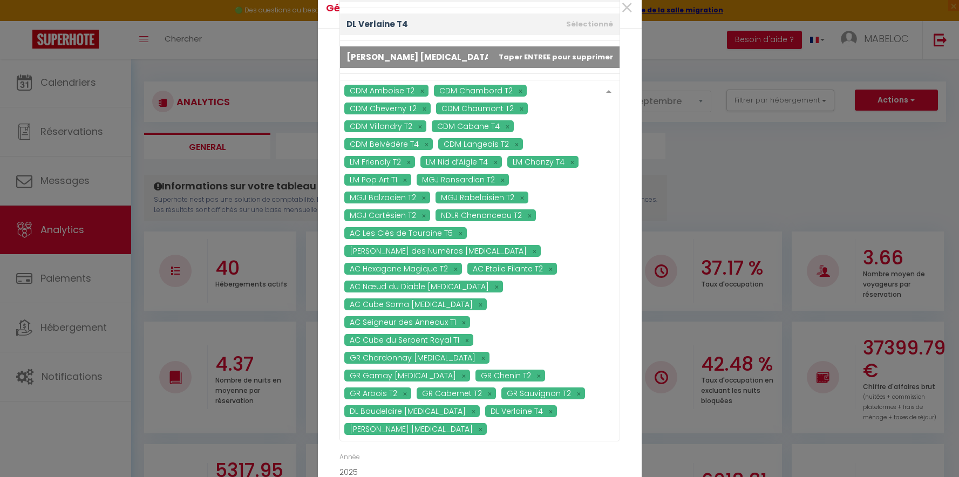
click at [562, 68] on span "[PERSON_NAME] [MEDICAL_DATA]" at bounding box center [480, 57] width 280 height 22
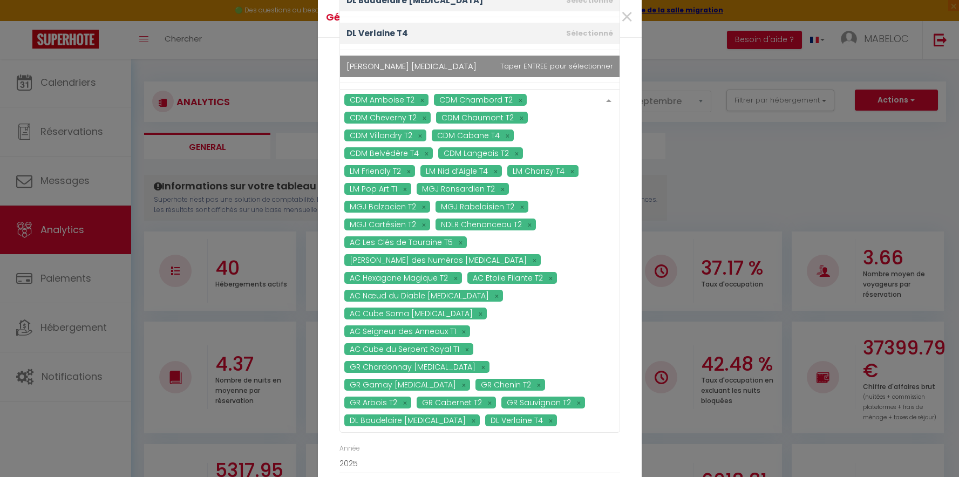
click at [568, 77] on span "[PERSON_NAME] [MEDICAL_DATA]" at bounding box center [480, 67] width 280 height 22
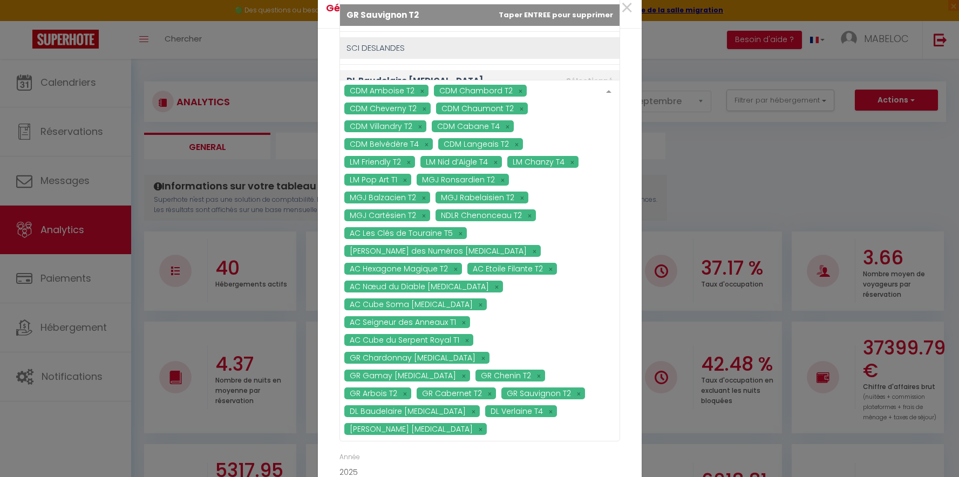
scroll to position [1177, 0]
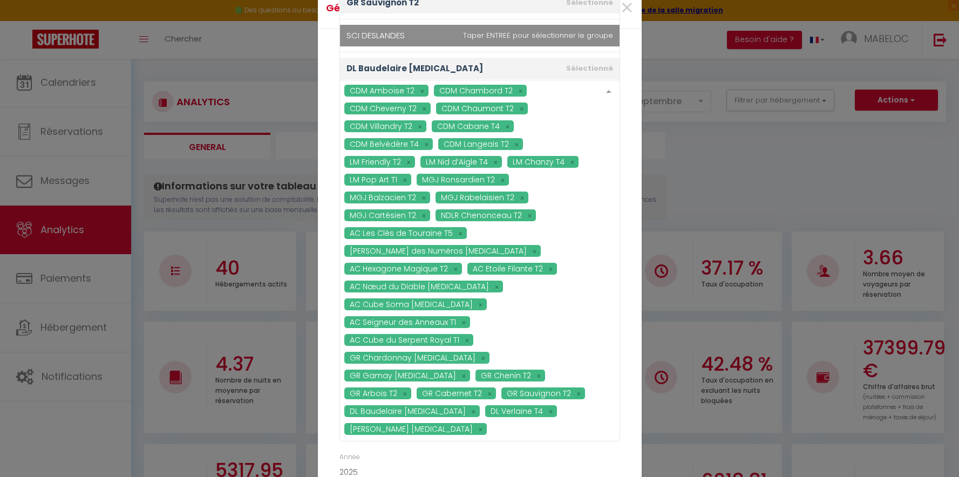
click at [468, 52] on li "SCI DESLANDES" at bounding box center [480, 35] width 280 height 33
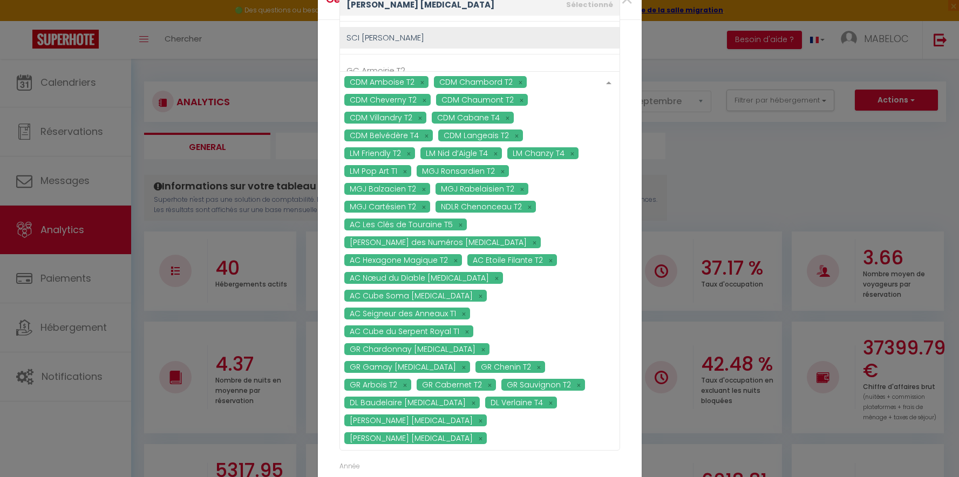
scroll to position [1337, 0]
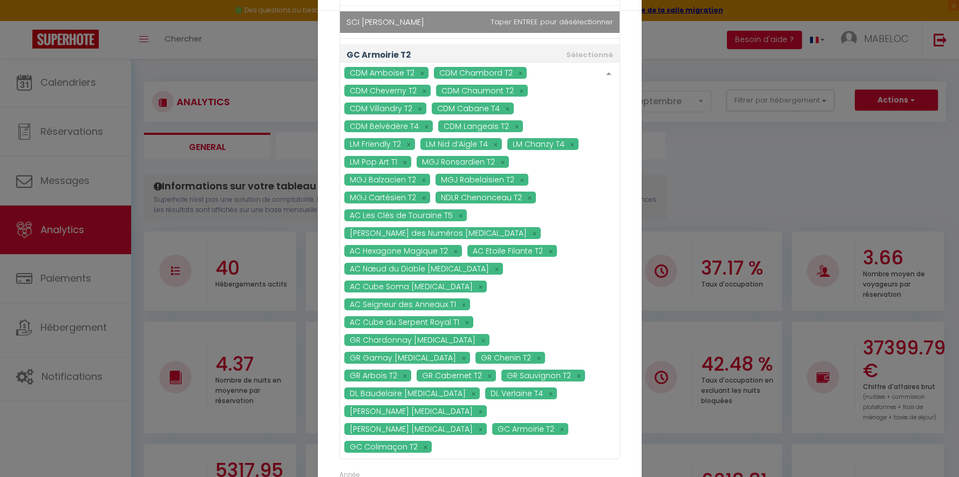
click at [520, 33] on span "SCI [PERSON_NAME]" at bounding box center [480, 22] width 280 height 22
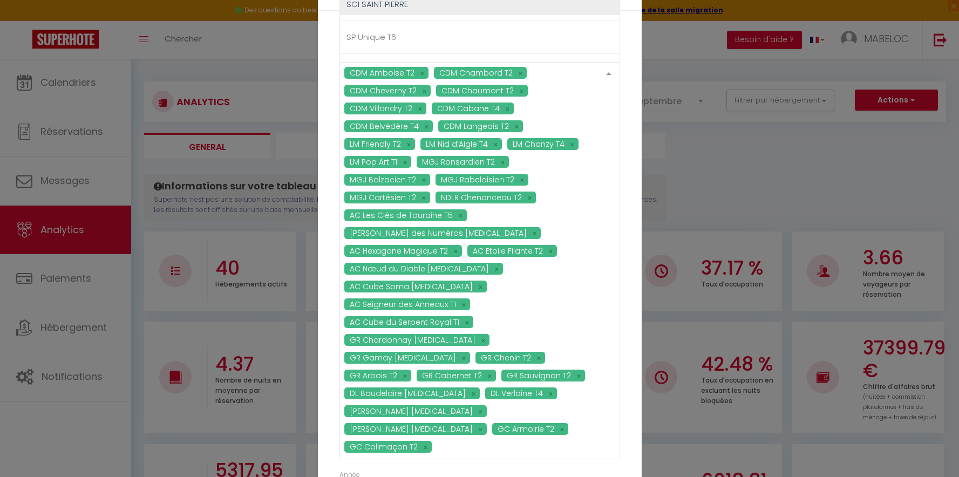
scroll to position [1450, 0]
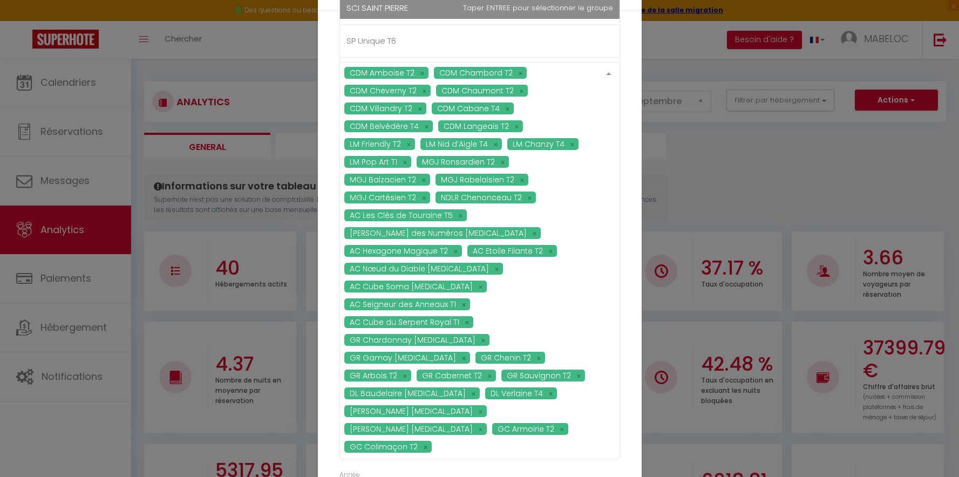
click at [525, 19] on span "SCI SAINT PIERRE" at bounding box center [480, 8] width 280 height 22
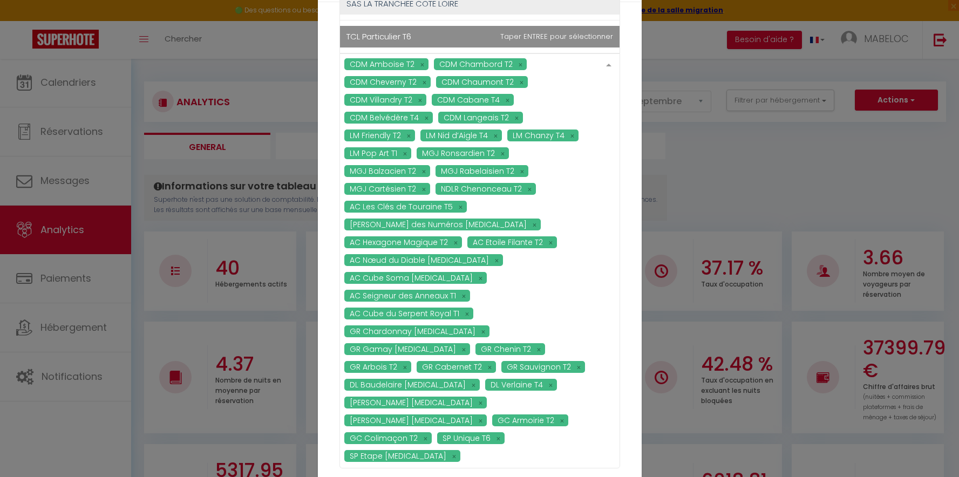
scroll to position [1544, 0]
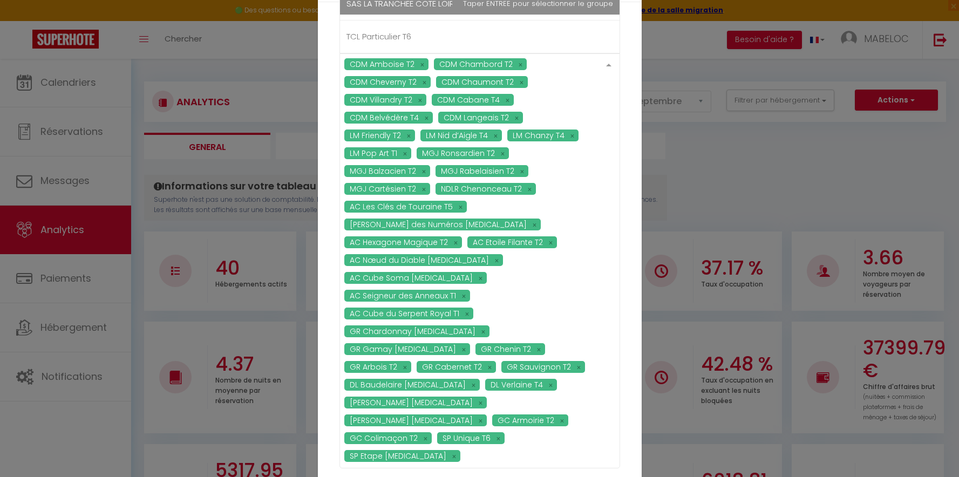
click at [511, 15] on span "SAS LA TRANCHEE COTE LOIRE" at bounding box center [480, 4] width 280 height 22
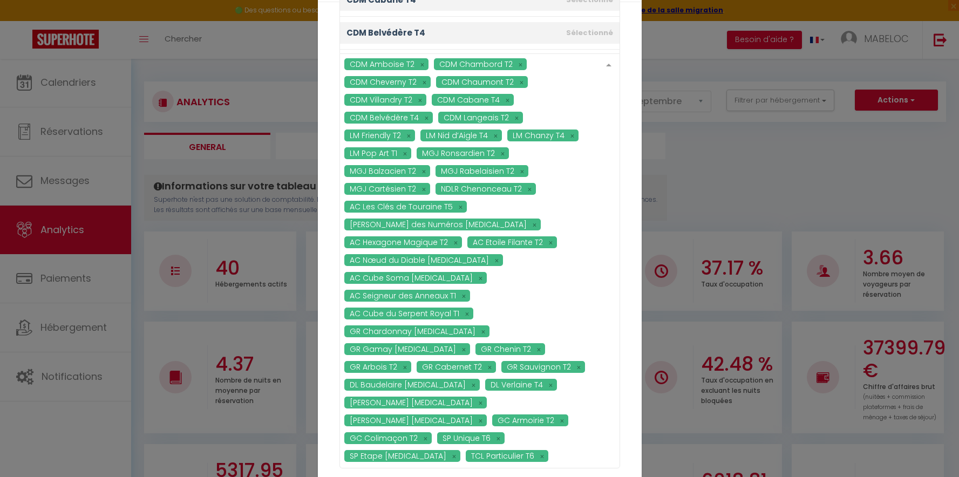
scroll to position [0, 0]
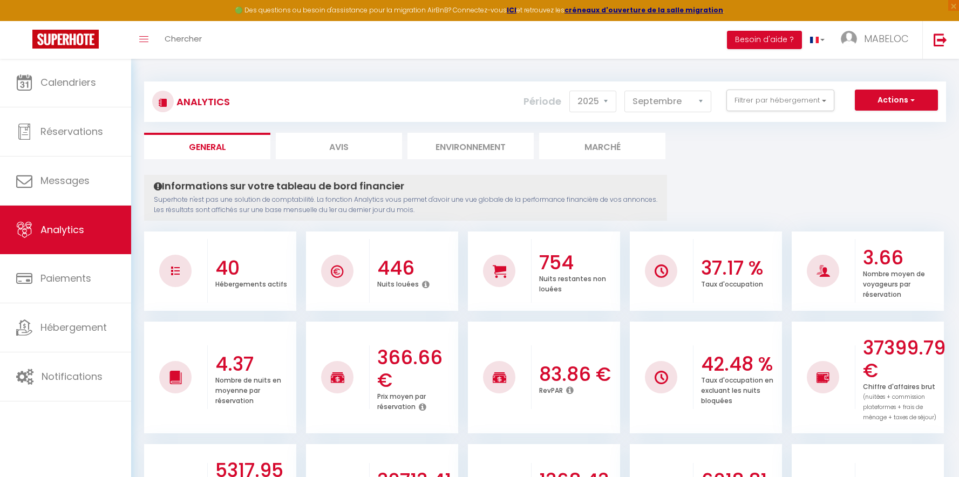
click at [913, 100] on span "button" at bounding box center [912, 99] width 6 height 11
click at [897, 126] on link "Génération SuperConciergerie" at bounding box center [869, 124] width 137 height 14
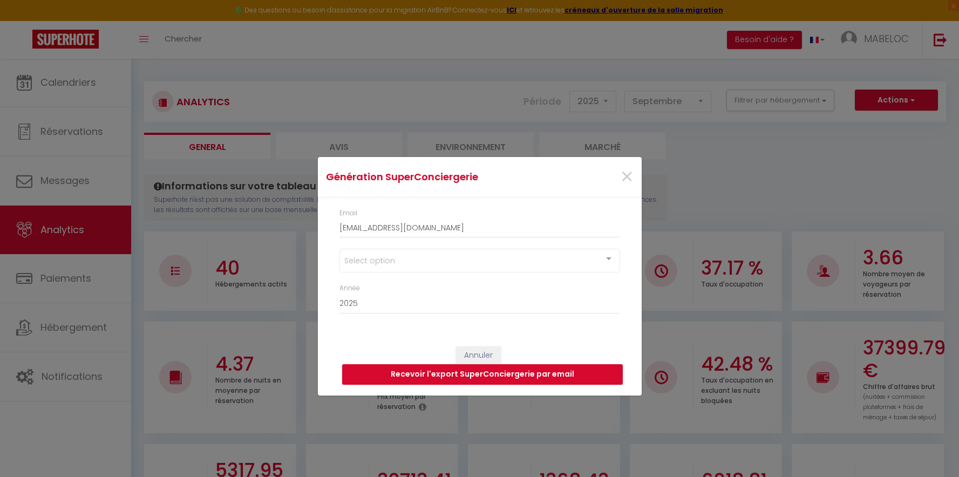
click at [465, 262] on div "Select option" at bounding box center [480, 261] width 281 height 24
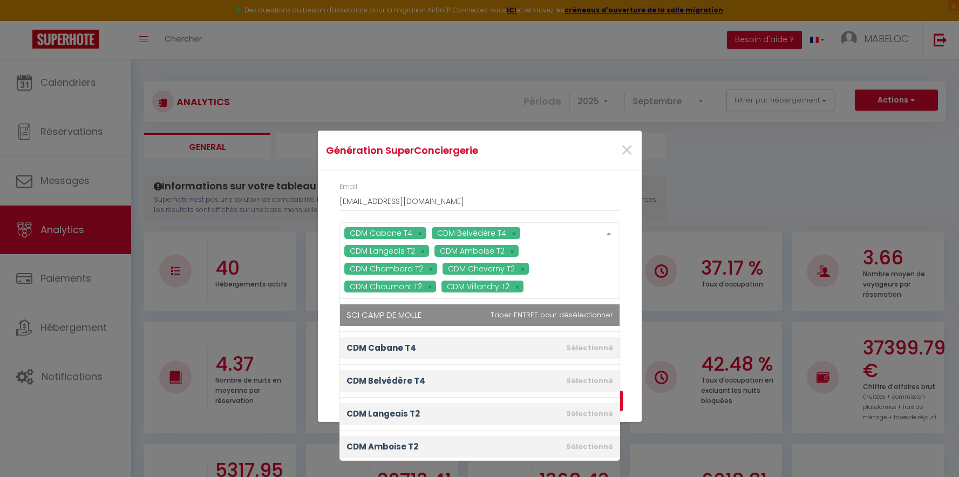
click at [505, 293] on div "CDM Cabane T4 CDM Belvédère T4 CDM Langeais T2 CDM Amboise T2 CDM Chambord T2 C…" at bounding box center [480, 260] width 281 height 77
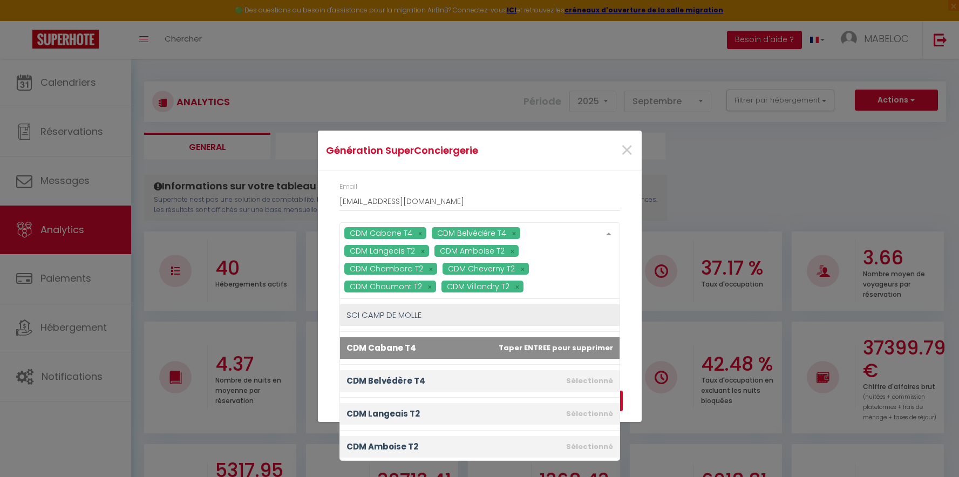
click at [565, 349] on span "CDM Cabane T4" at bounding box center [480, 348] width 280 height 22
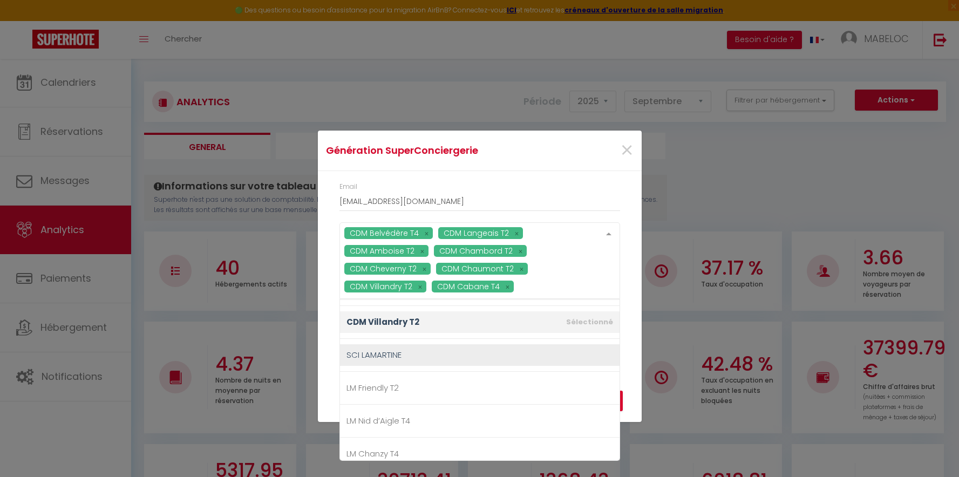
scroll to position [260, 0]
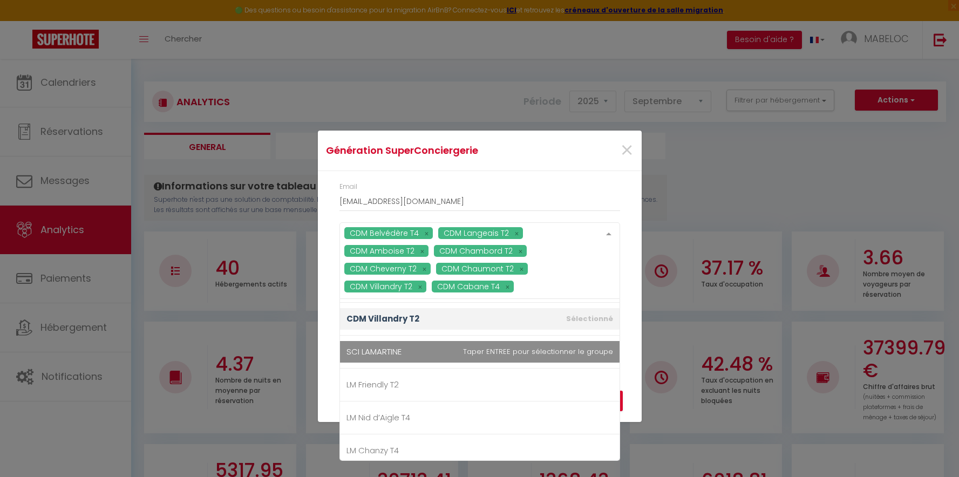
click at [536, 347] on li "SCI LAMARTINE" at bounding box center [480, 352] width 280 height 33
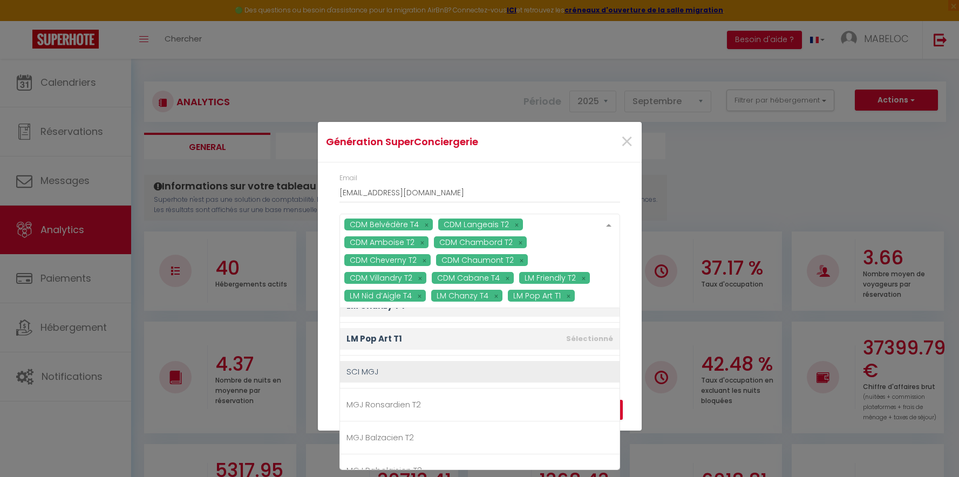
scroll to position [414, 0]
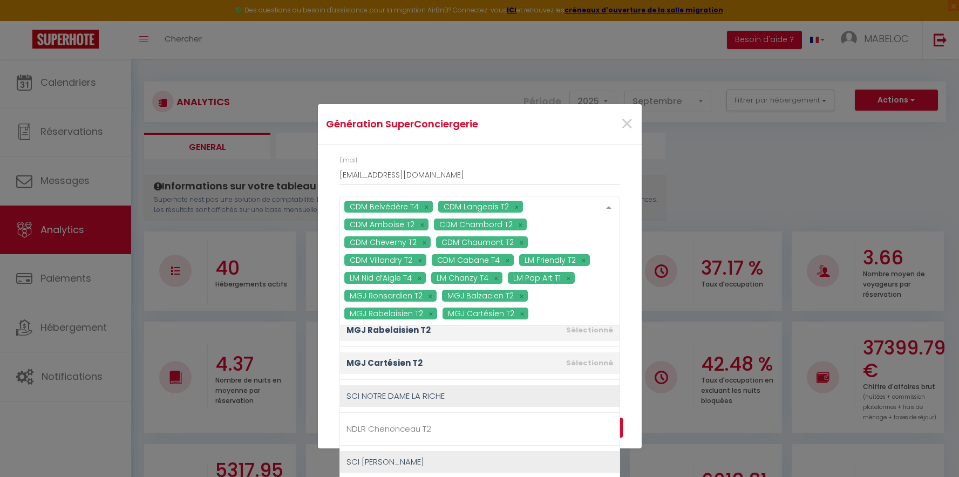
scroll to position [576, 0]
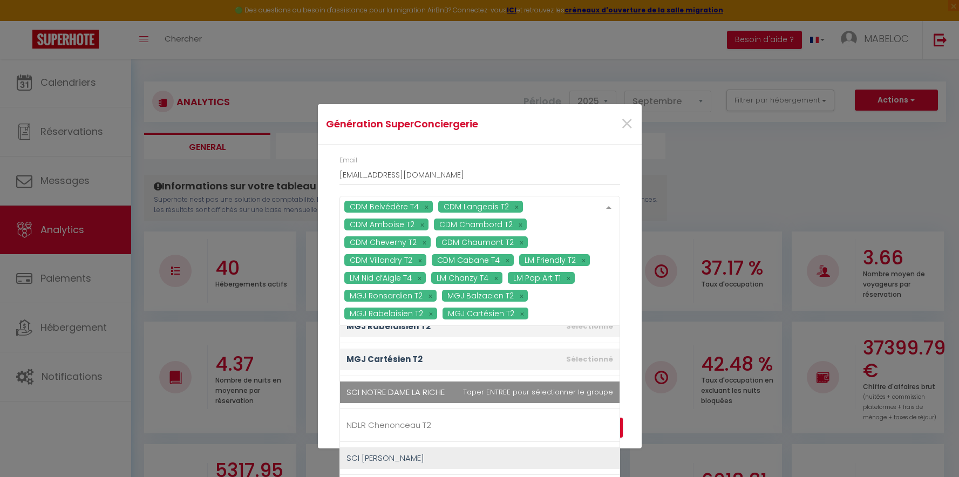
click at [516, 390] on li "SCI NOTRE DAME LA RICHE" at bounding box center [480, 392] width 280 height 33
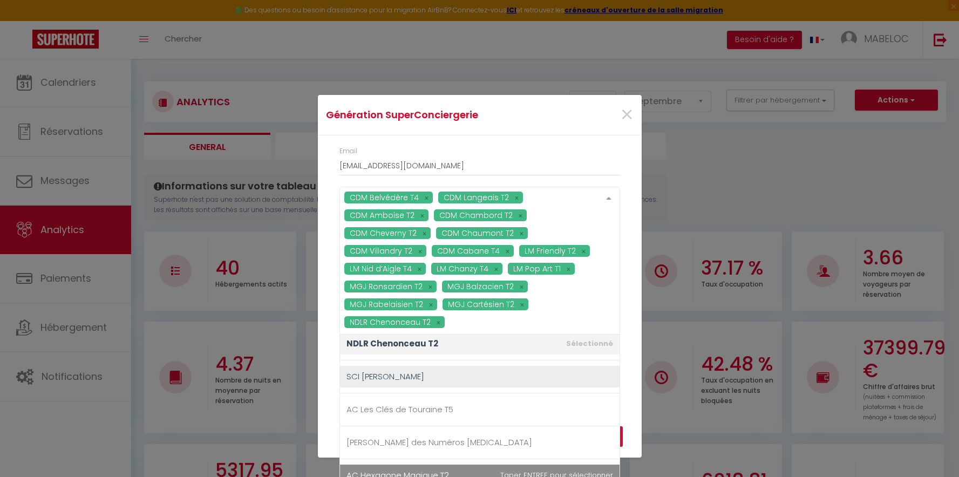
scroll to position [666, 0]
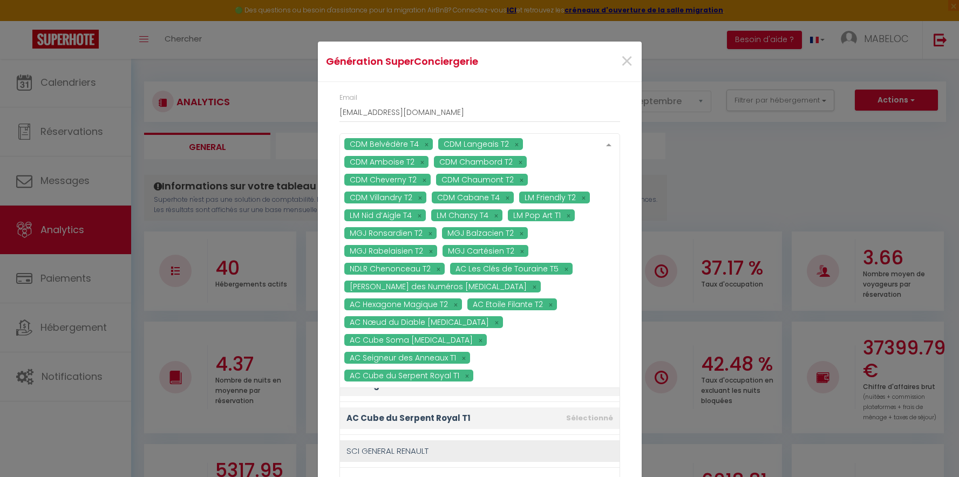
scroll to position [942, 0]
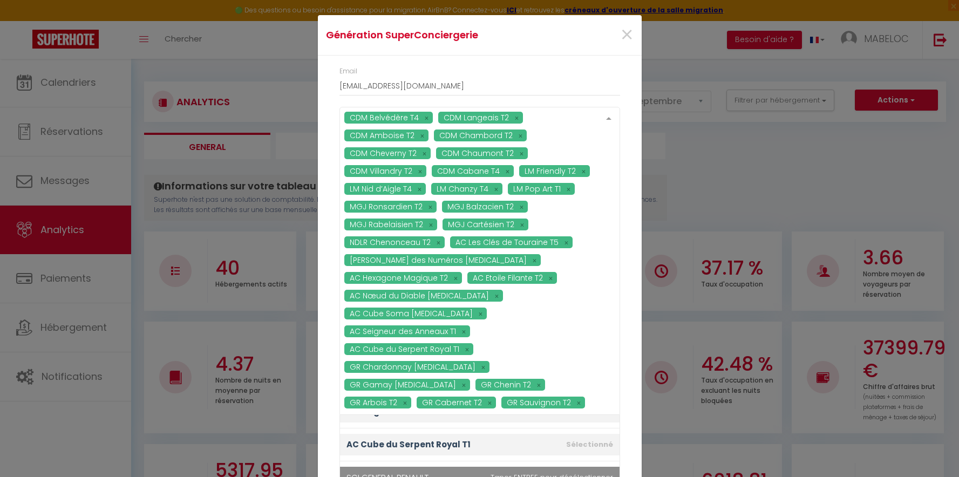
click at [492, 430] on ul "SCI CAMP DE MOLLE CDM Cabane T4 CDM Belvédère T4 CDM Langeais T2 CDM Amboise T2…" at bounding box center [480, 297] width 280 height 1647
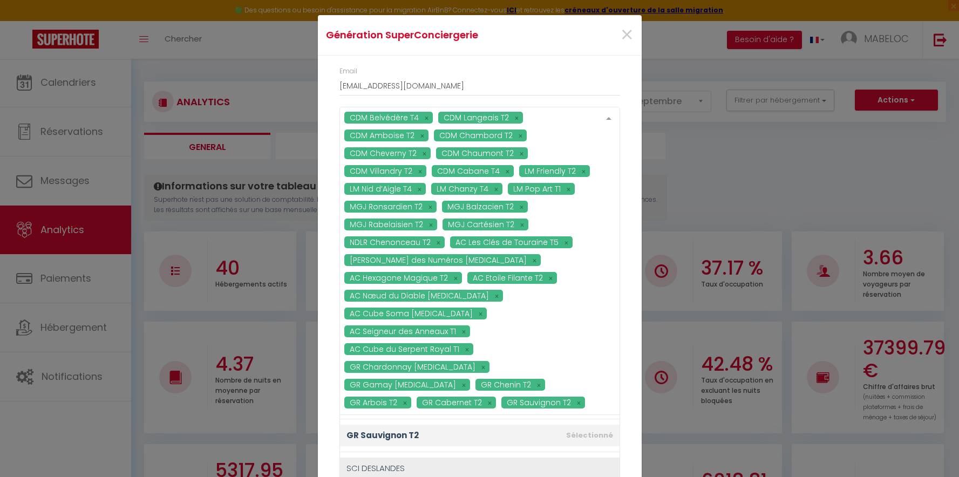
scroll to position [1185, 0]
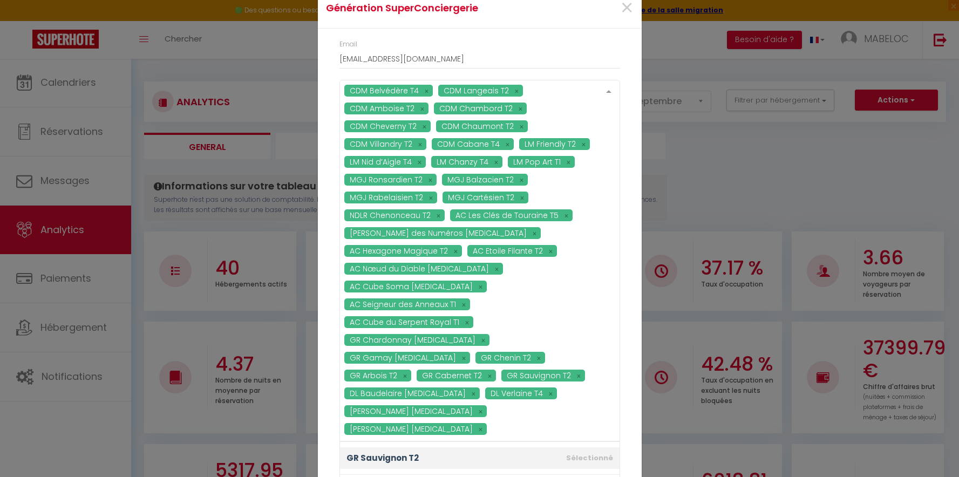
click at [512, 457] on span "SCI [PERSON_NAME]" at bounding box center [480, 468] width 280 height 22
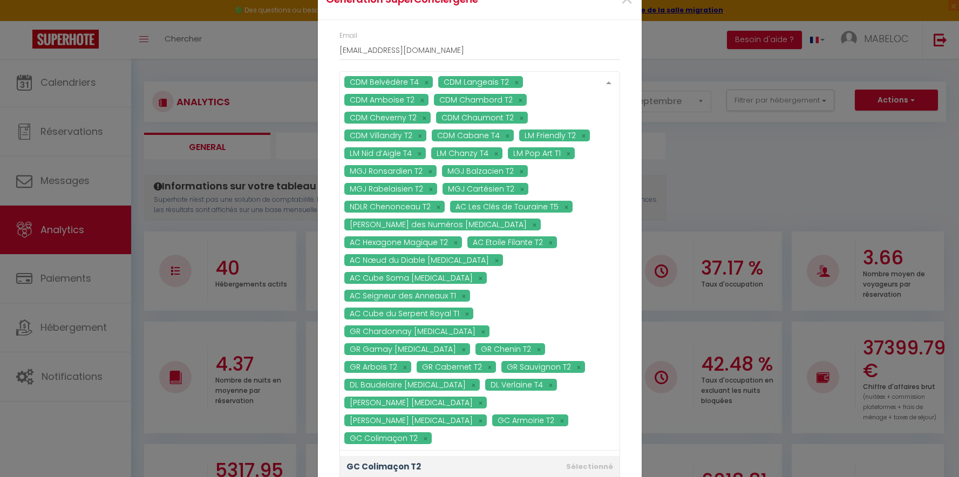
scroll to position [1452, 0]
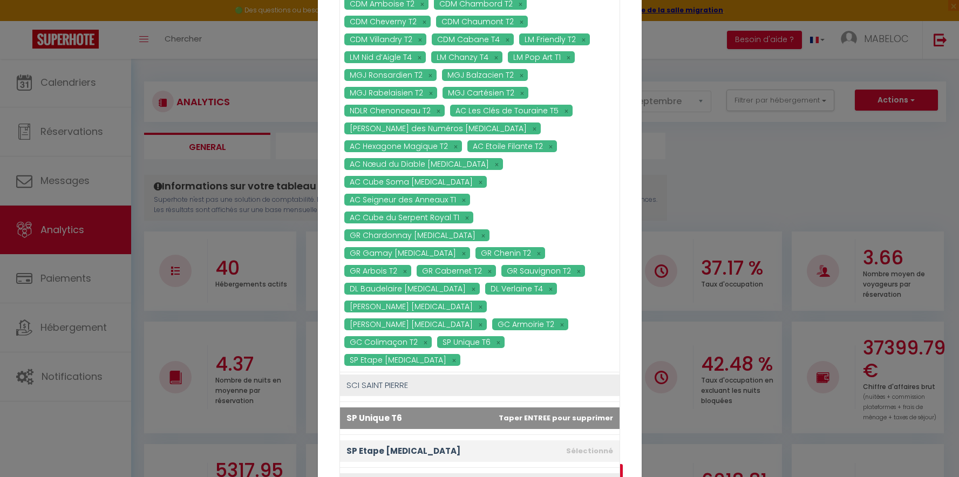
scroll to position [91, 0]
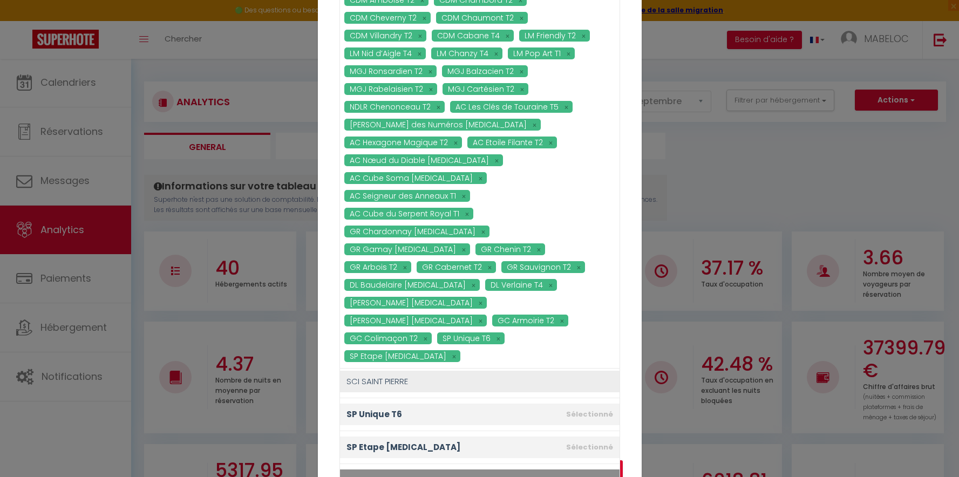
click at [487, 470] on span "SAS LA TRANCHEE COTE LOIRE" at bounding box center [480, 481] width 280 height 22
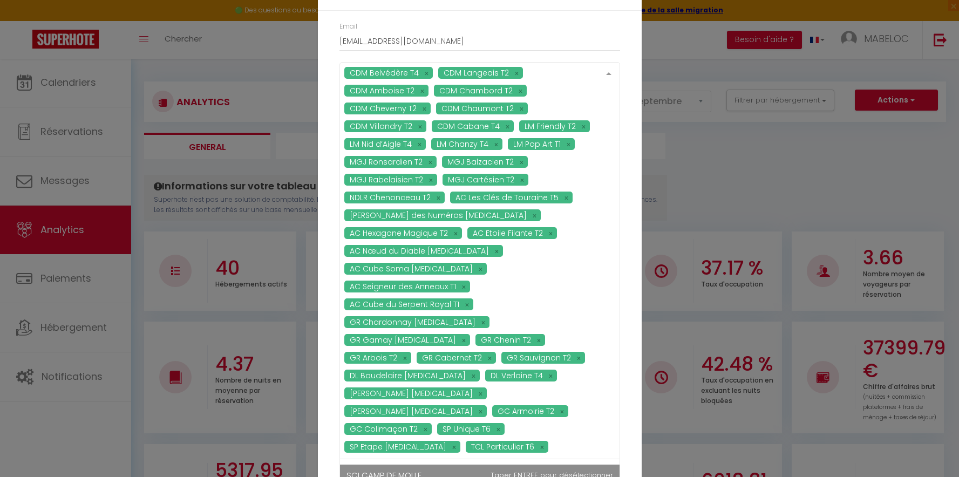
scroll to position [0, 0]
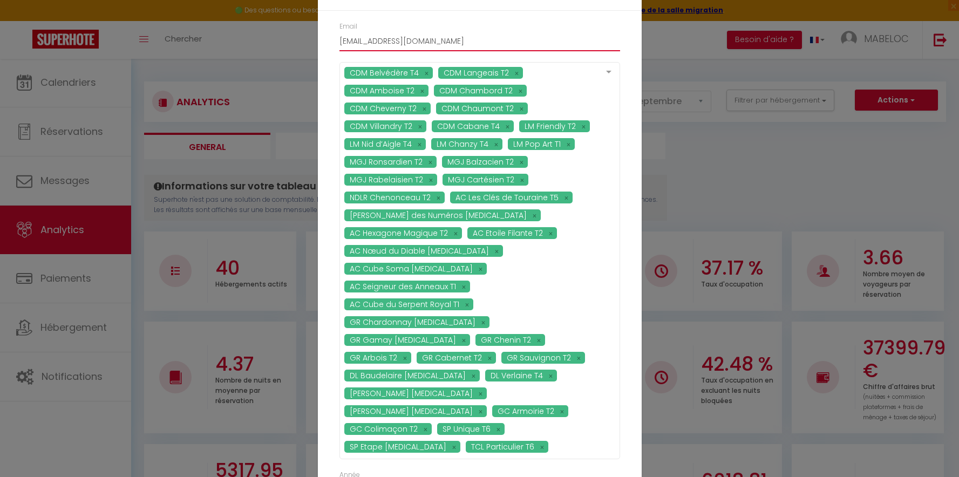
drag, startPoint x: 425, startPoint y: 85, endPoint x: 314, endPoint y: 90, distance: 110.8
click at [314, 90] on div "Génération SuperConciergerie × Email [EMAIL_ADDRESS][DOMAIN_NAME] CDM Belvédère…" at bounding box center [479, 238] width 959 height 477
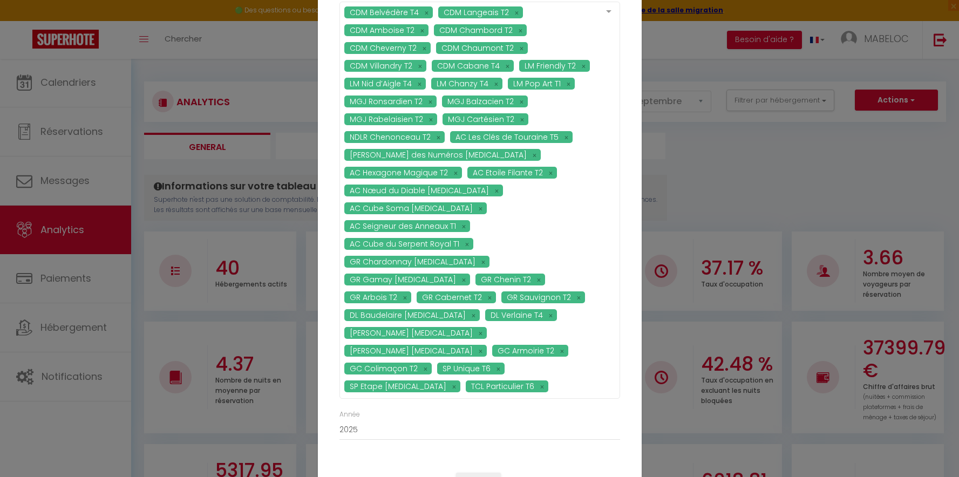
scroll to position [60, 0]
type input "[EMAIL_ADDRESS][DOMAIN_NAME]"
